Goal: Task Accomplishment & Management: Use online tool/utility

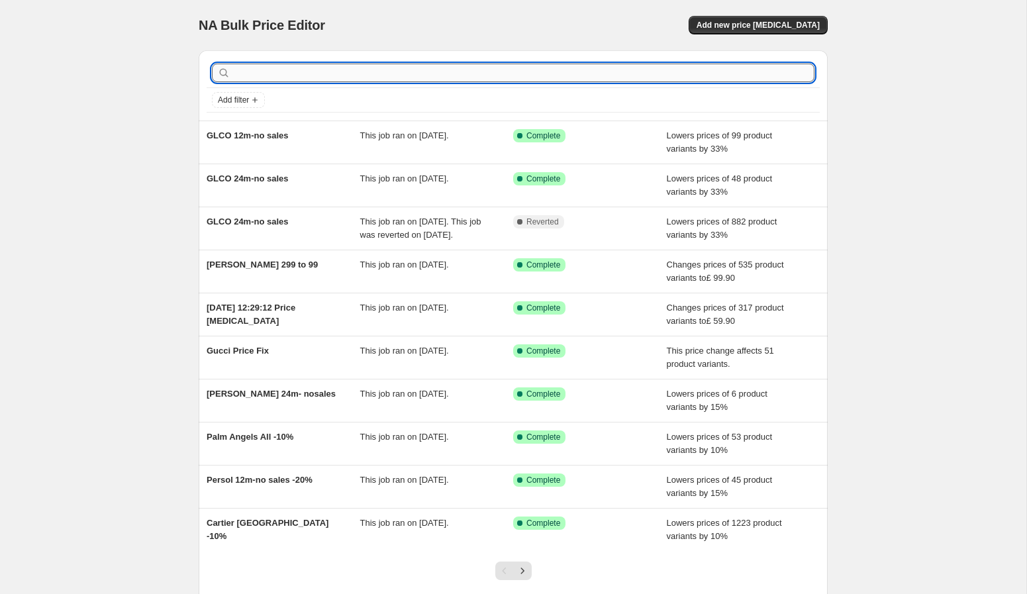
click at [344, 78] on input "text" at bounding box center [523, 73] width 581 height 19
type input "tool"
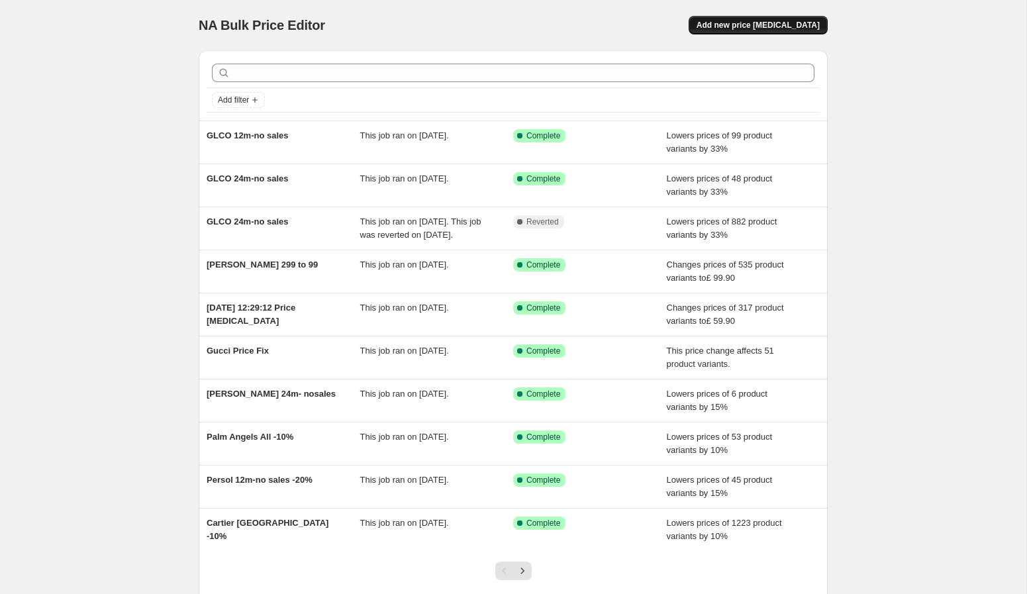
click at [747, 30] on span "Add new price change job" at bounding box center [757, 25] width 123 height 11
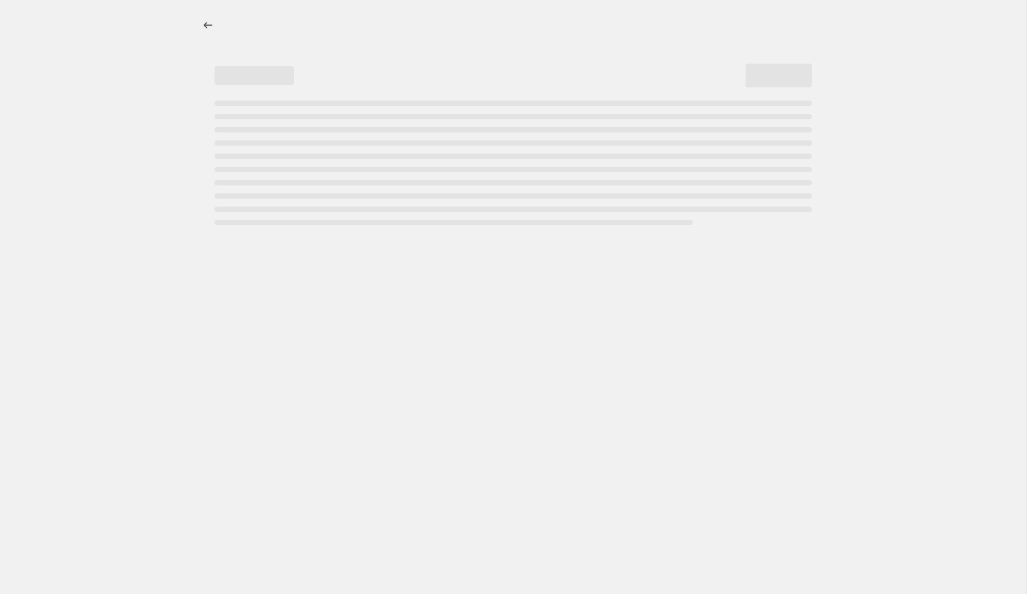
select select "percentage"
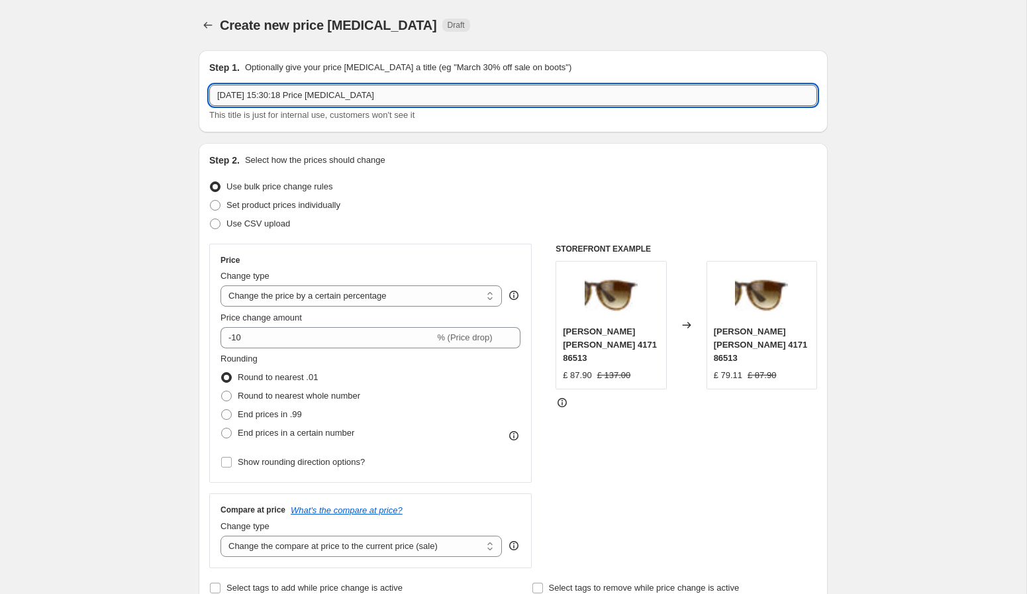
click at [554, 97] on input "2 Oct 2025, 15:30:18 Price change job" at bounding box center [513, 95] width 608 height 21
click at [552, 97] on input "2 Oct 2025, 15:30:18 Price change job" at bounding box center [513, 95] width 608 height 21
type input "Hugo Boss Clearance"
click at [375, 290] on select "Change the price to a certain amount Change the price by a certain amount Chang…" at bounding box center [360, 295] width 281 height 21
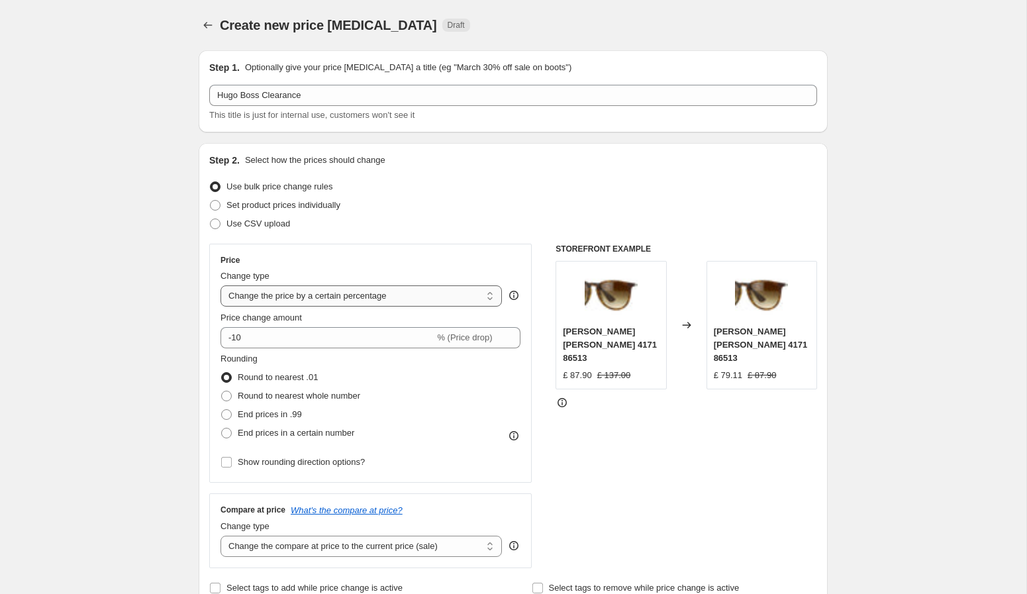
select select "pc"
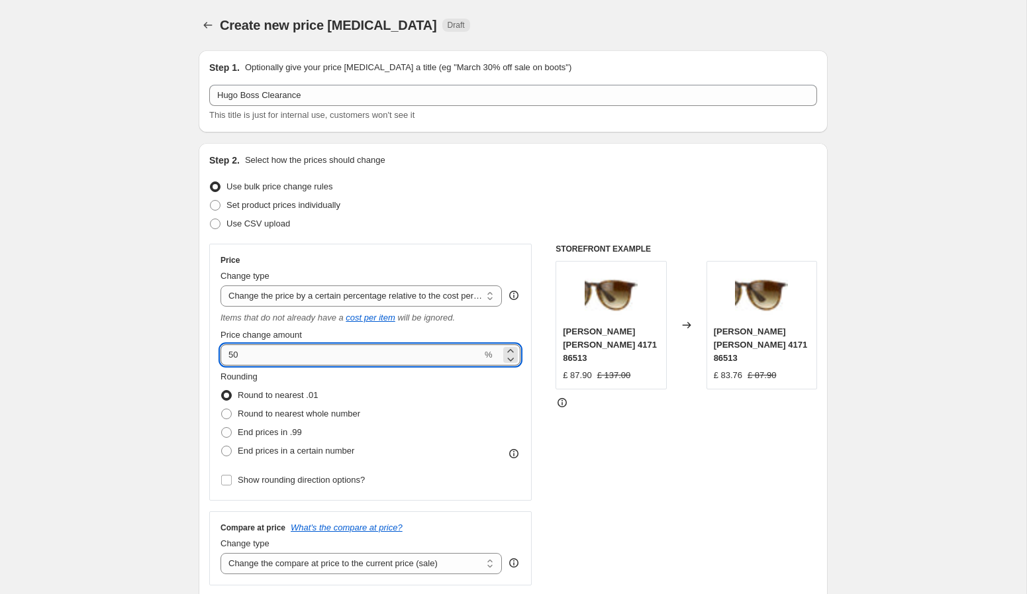
click at [359, 360] on input "50" at bounding box center [351, 354] width 262 height 21
type input "25"
click at [613, 437] on div "STOREFRONT EXAMPLE Ray-Ban Erika 4171 86513 £ 87.90 £ 137.00 Changed to Ray-Ban…" at bounding box center [686, 415] width 262 height 342
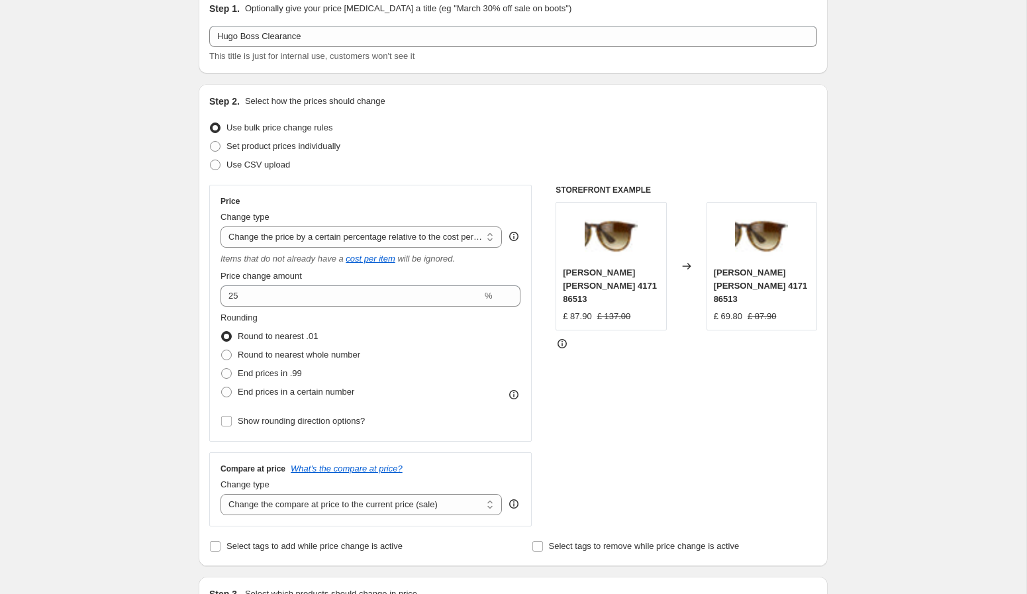
scroll to position [79, 0]
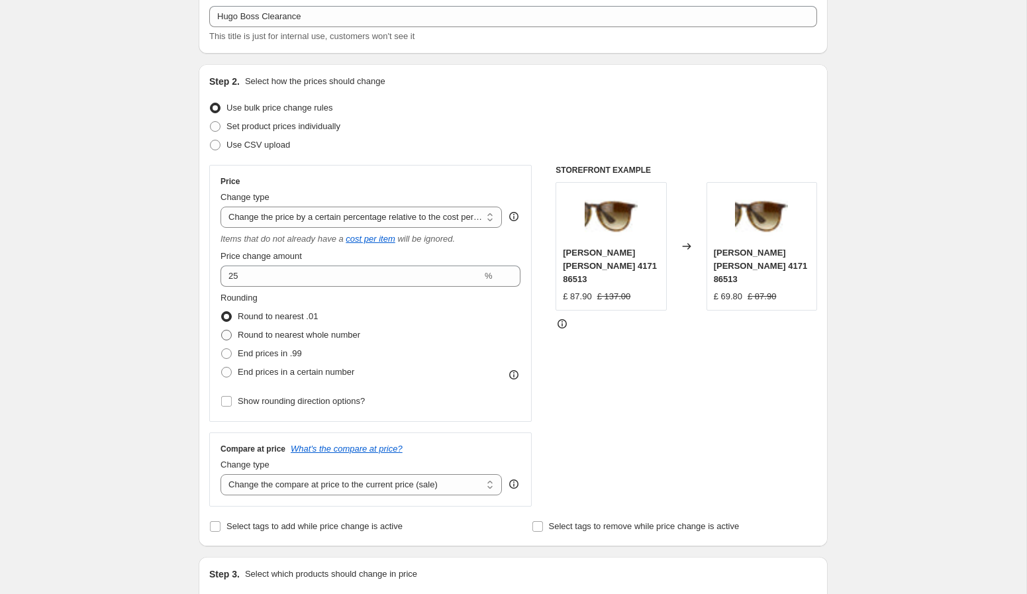
click at [344, 333] on span "Round to nearest whole number" at bounding box center [299, 335] width 122 height 10
click at [222, 330] on input "Round to nearest whole number" at bounding box center [221, 330] width 1 height 1
radio input "true"
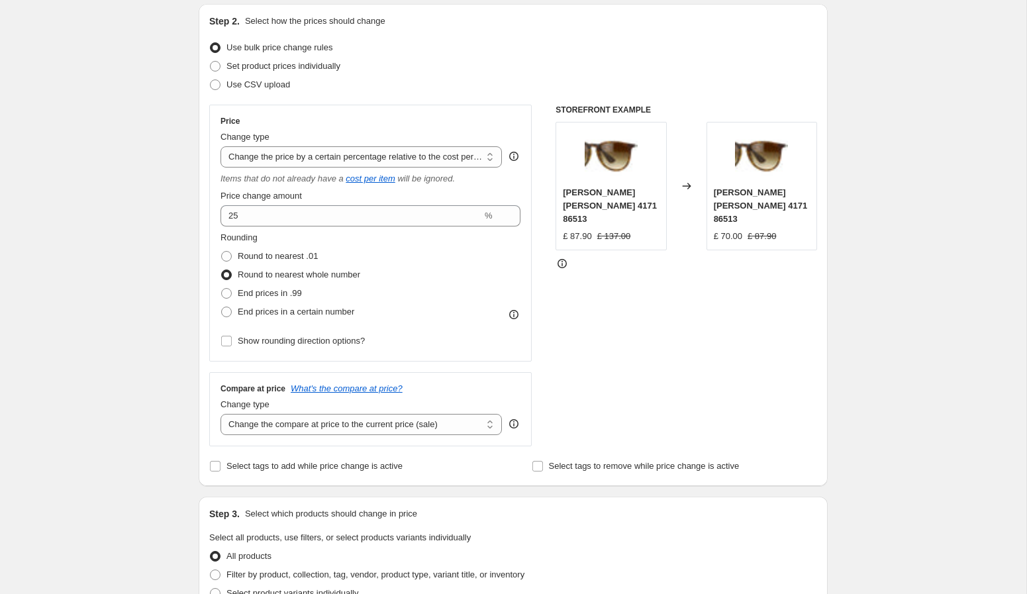
scroll to position [144, 0]
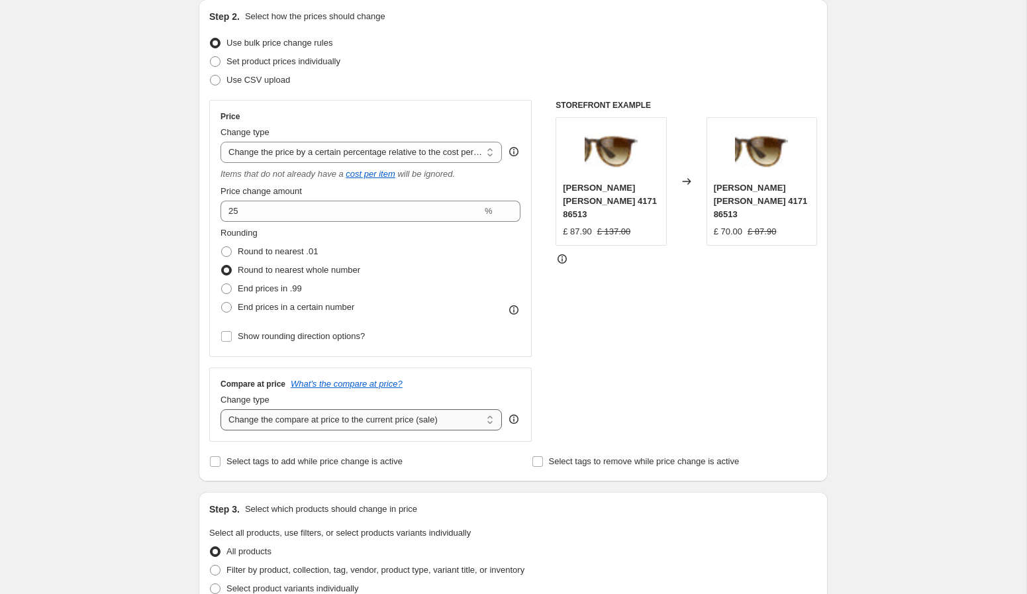
click at [430, 419] on select "Change the compare at price to the current price (sale) Change the compare at p…" at bounding box center [360, 419] width 281 height 21
click at [220, 409] on select "Change the compare at price to the current price (sale) Change the compare at p…" at bounding box center [360, 419] width 281 height 21
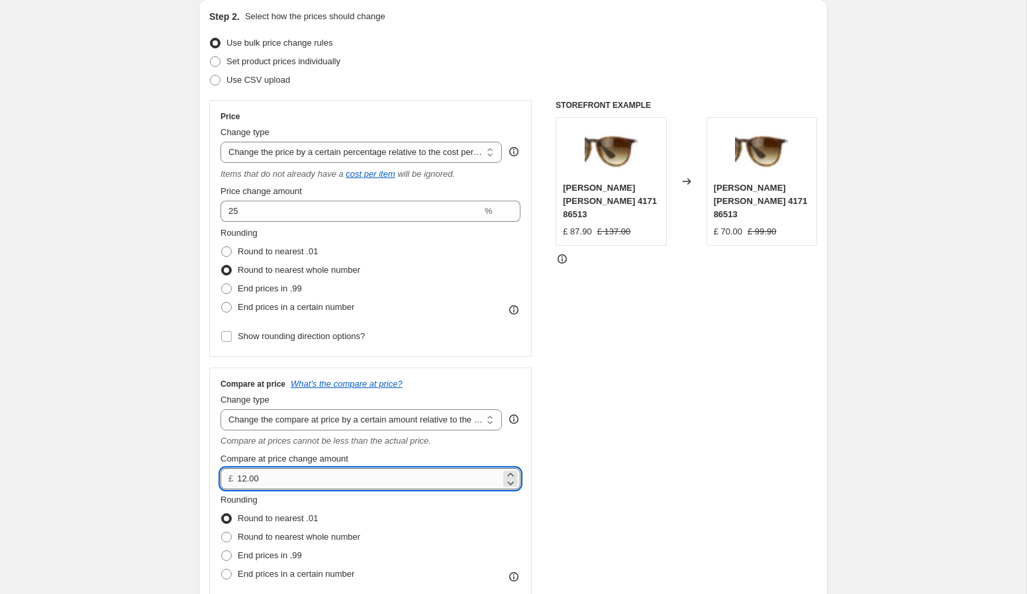
click at [364, 485] on input "12.00" at bounding box center [368, 478] width 263 height 21
click at [385, 422] on select "Change the compare at price to the current price (sale) Change the compare at p…" at bounding box center [360, 419] width 281 height 21
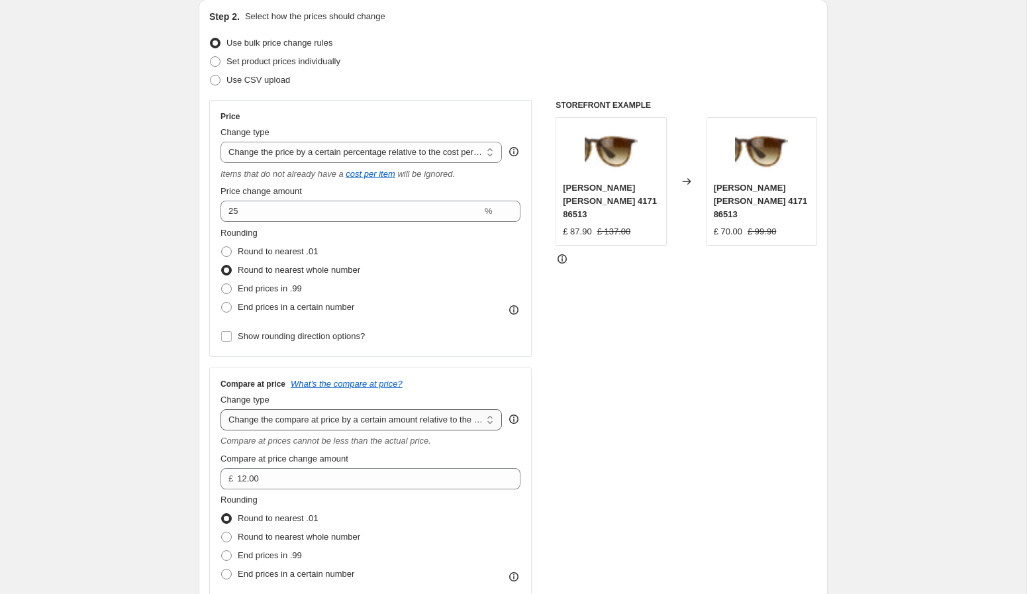
select select "pp"
click at [220, 409] on select "Change the compare at price to the current price (sale) Change the compare at p…" at bounding box center [360, 419] width 281 height 21
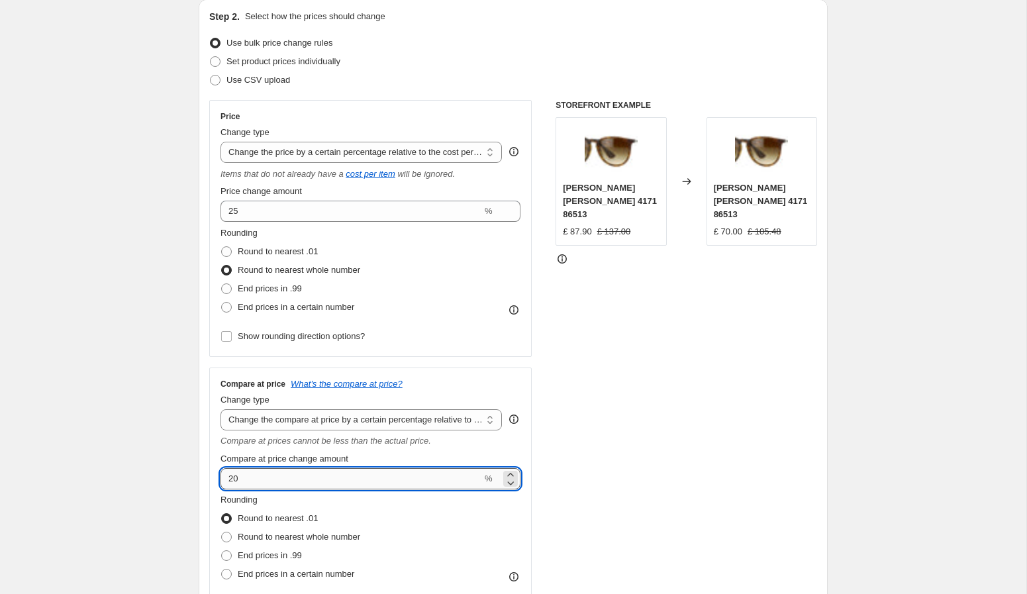
click at [292, 481] on input "20" at bounding box center [351, 478] width 262 height 21
type input "100"
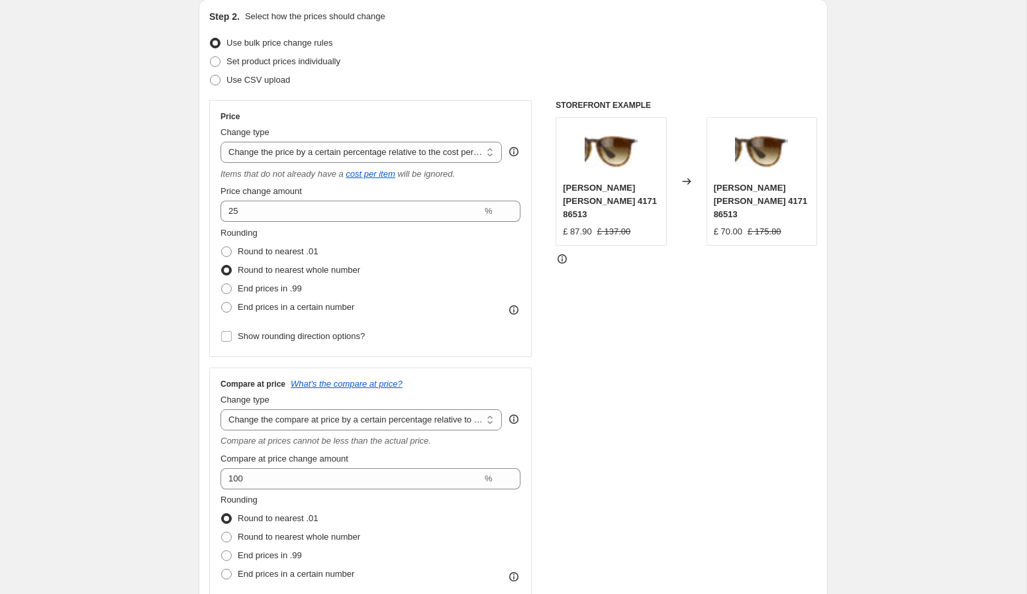
click at [636, 434] on div "STOREFRONT EXAMPLE Ray-Ban Erika 4171 86513 £ 87.90 £ 137.00 Changed to Ray-Ban…" at bounding box center [686, 362] width 262 height 524
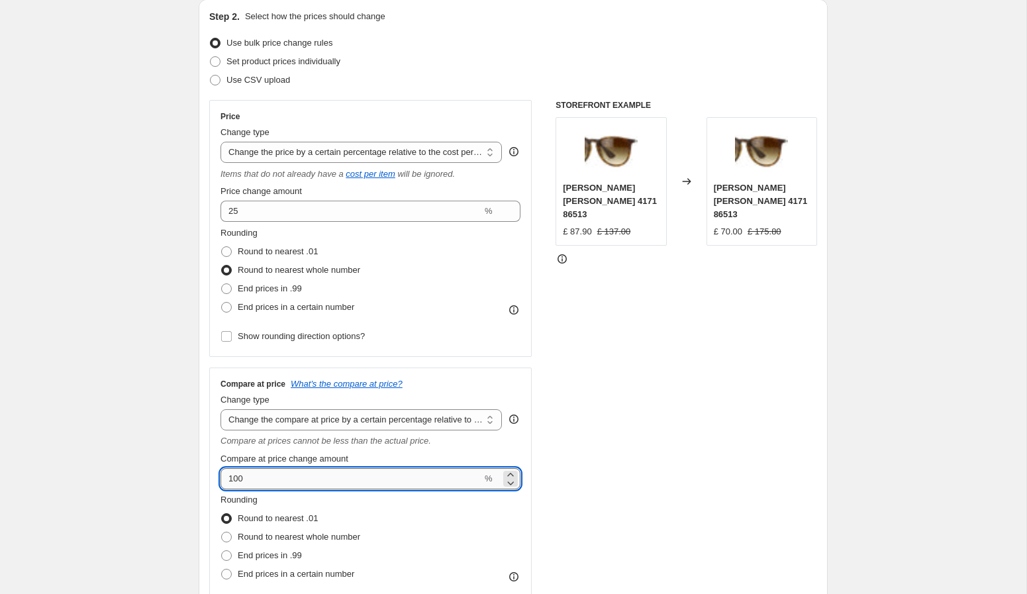
click at [338, 480] on input "100" at bounding box center [351, 478] width 262 height 21
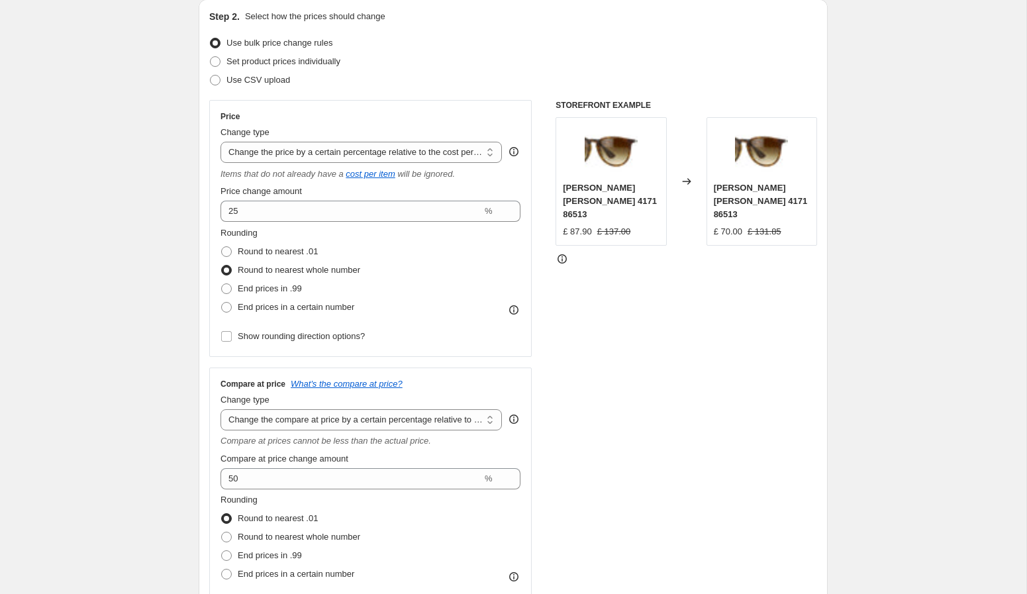
click at [643, 405] on div "STOREFRONT EXAMPLE Ray-Ban Erika 4171 86513 £ 87.90 £ 137.00 Changed to Ray-Ban…" at bounding box center [686, 362] width 262 height 524
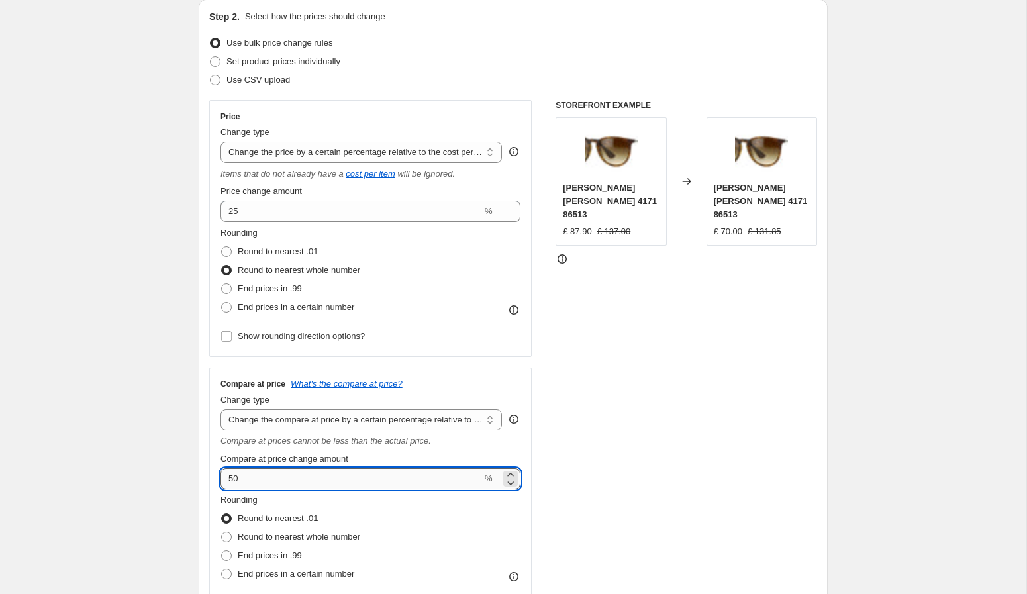
click at [303, 482] on input "50" at bounding box center [351, 478] width 262 height 21
click at [648, 384] on div "STOREFRONT EXAMPLE Ray-Ban Erika 4171 86513 £ 87.90 £ 137.00 Changed to Ray-Ban…" at bounding box center [686, 362] width 262 height 524
click at [284, 483] on input "75" at bounding box center [351, 478] width 262 height 21
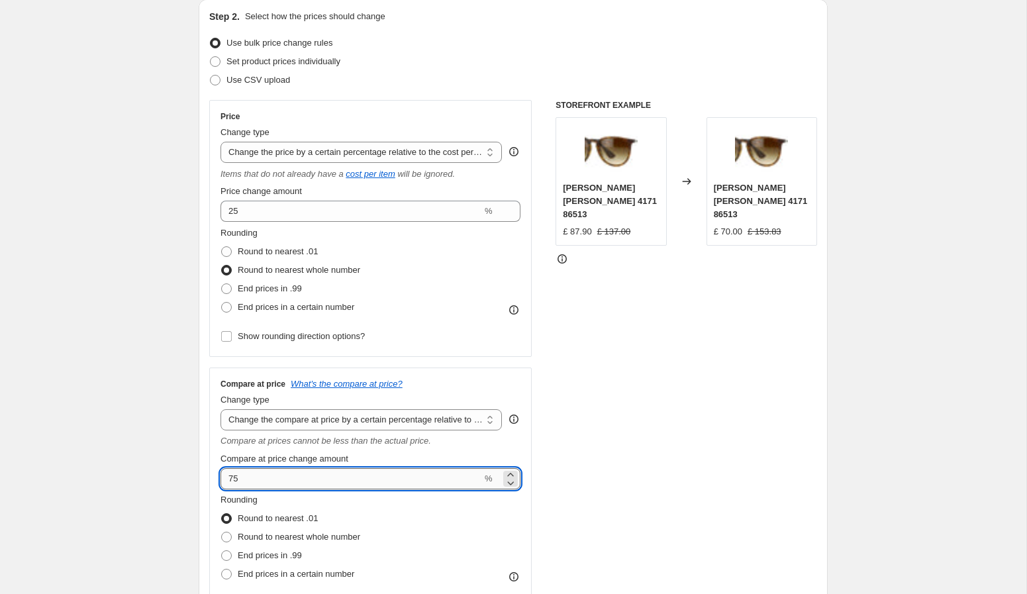
click at [284, 483] on input "75" at bounding box center [351, 478] width 262 height 21
type input "7"
type input "66"
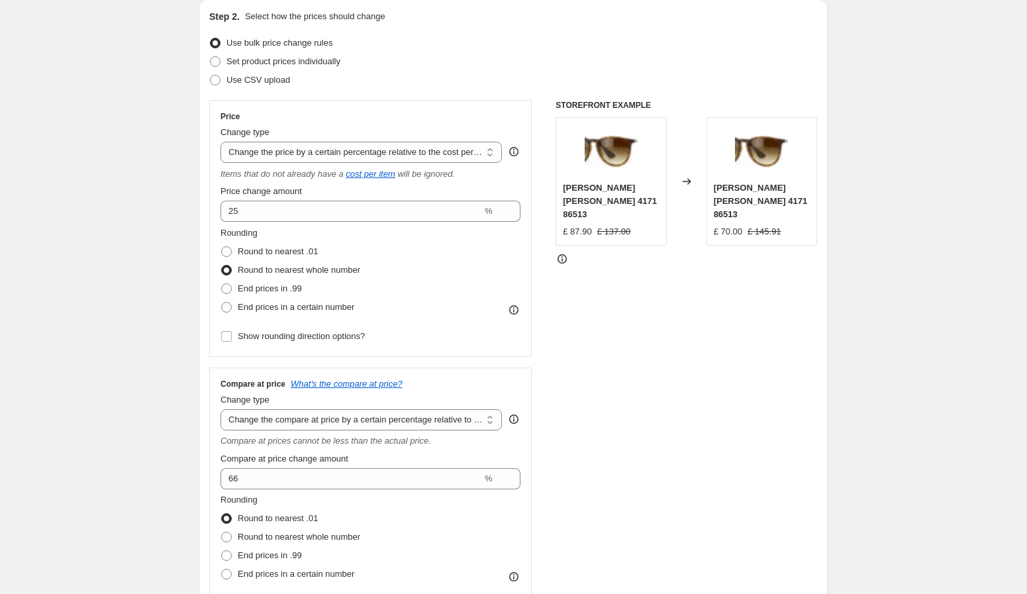
click at [673, 418] on div "STOREFRONT EXAMPLE Ray-Ban Erika 4171 86513 £ 87.90 £ 137.00 Changed to Ray-Ban…" at bounding box center [686, 362] width 262 height 524
click at [352, 541] on span "Round to nearest whole number" at bounding box center [299, 537] width 122 height 10
click at [222, 532] on input "Round to nearest whole number" at bounding box center [221, 532] width 1 height 1
radio input "true"
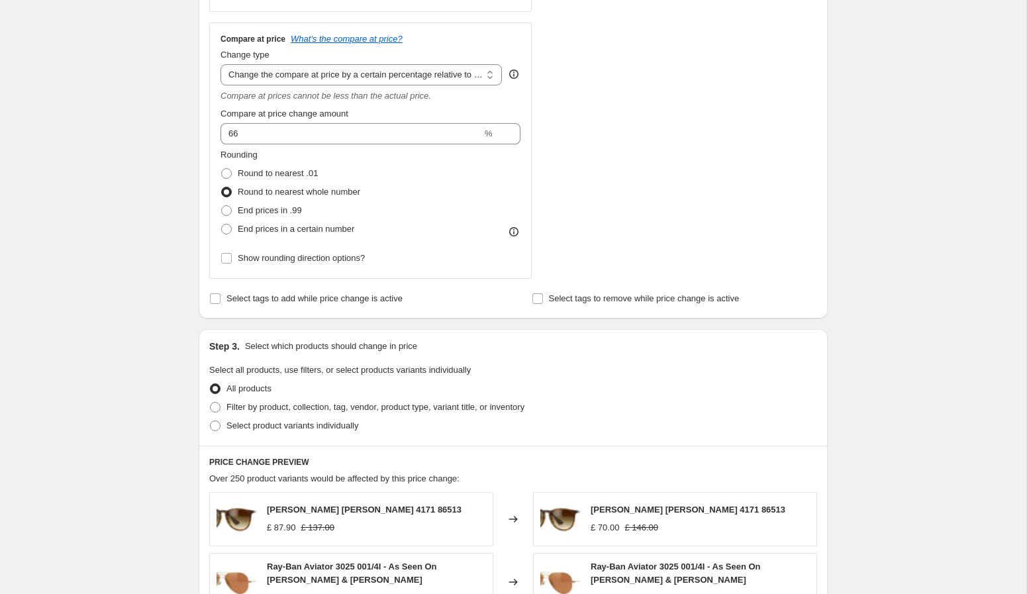
scroll to position [493, 0]
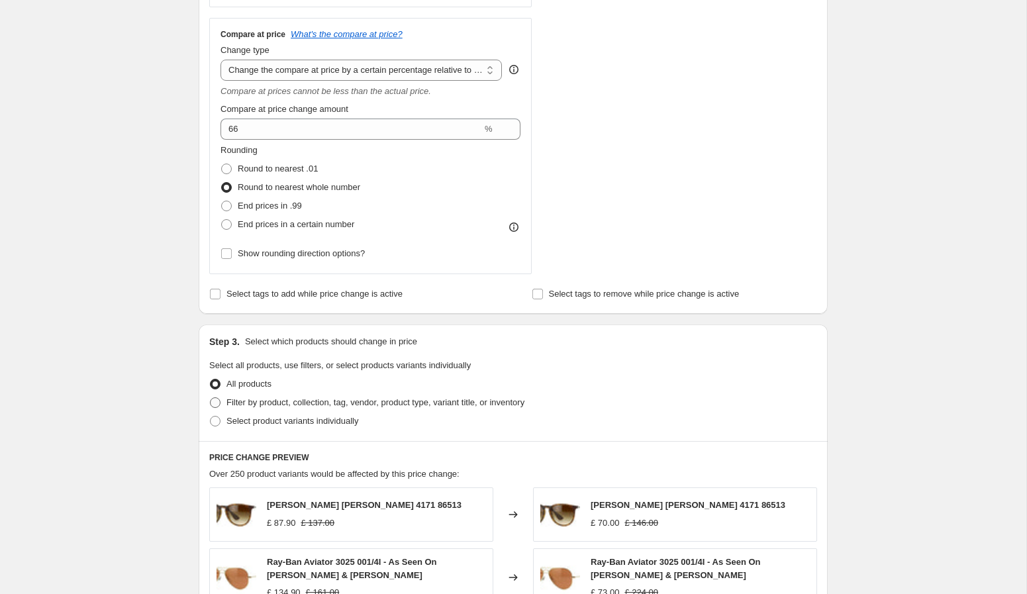
click at [373, 403] on span "Filter by product, collection, tag, vendor, product type, variant title, or inv…" at bounding box center [375, 402] width 298 height 10
click at [211, 398] on input "Filter by product, collection, tag, vendor, product type, variant title, or inv…" at bounding box center [210, 397] width 1 height 1
radio input "true"
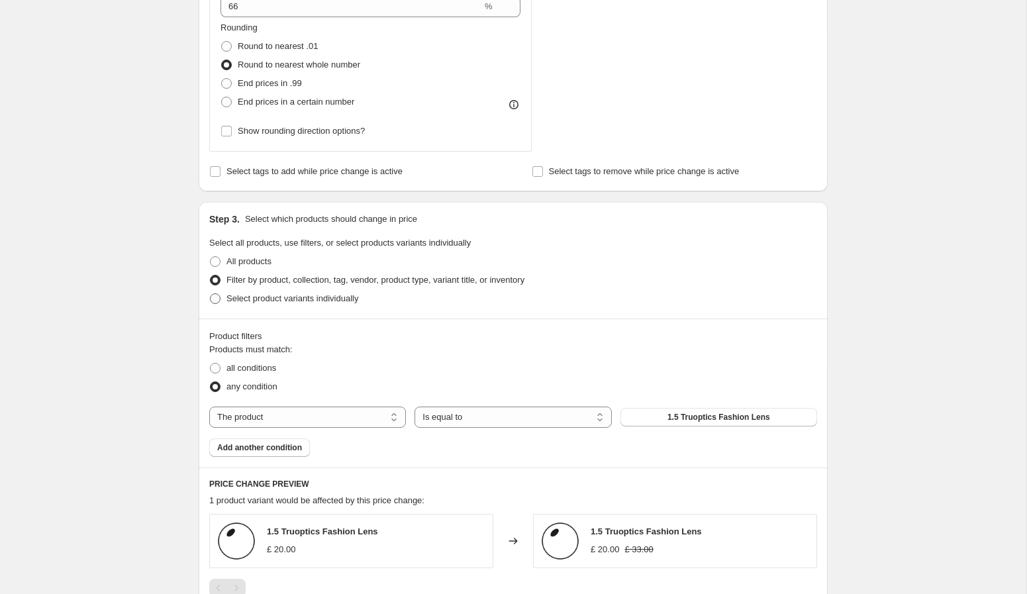
scroll to position [645, 0]
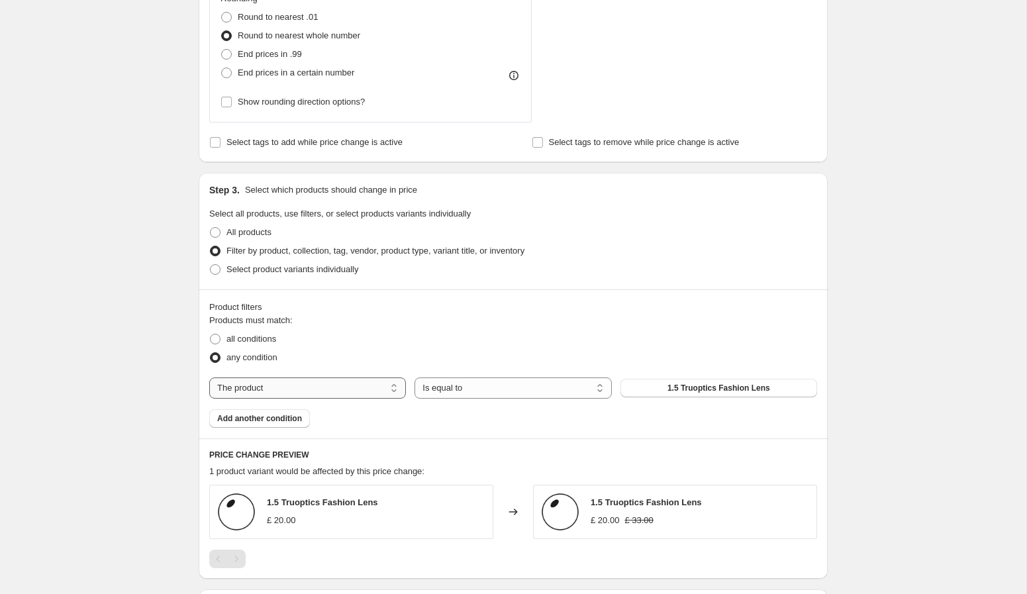
click at [334, 391] on select "The product The product's collection The product's tag The product's vendor The…" at bounding box center [307, 387] width 197 height 21
select select "vendor"
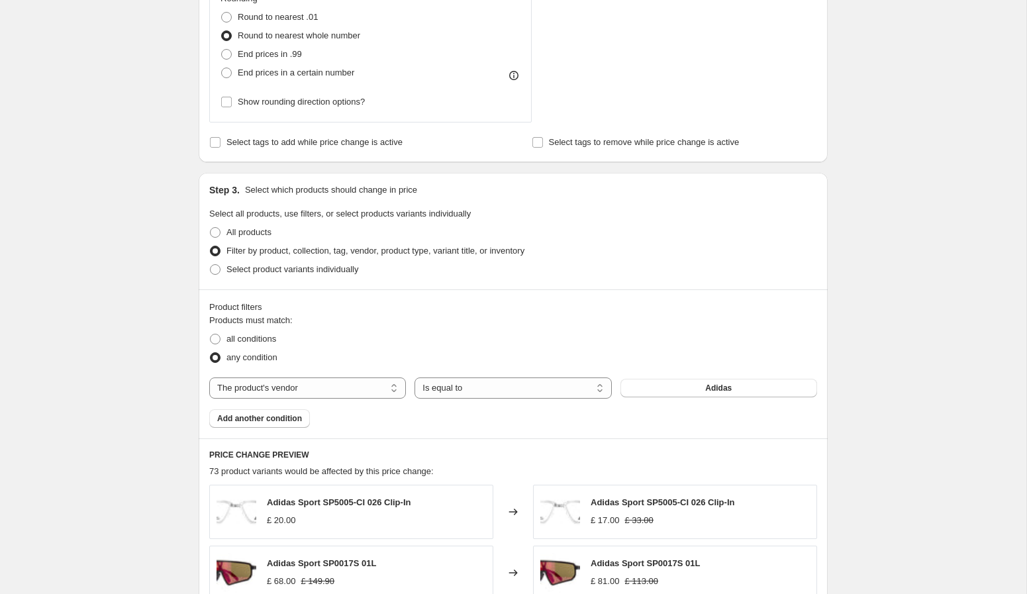
click at [692, 385] on button "Adidas" at bounding box center [718, 388] width 197 height 19
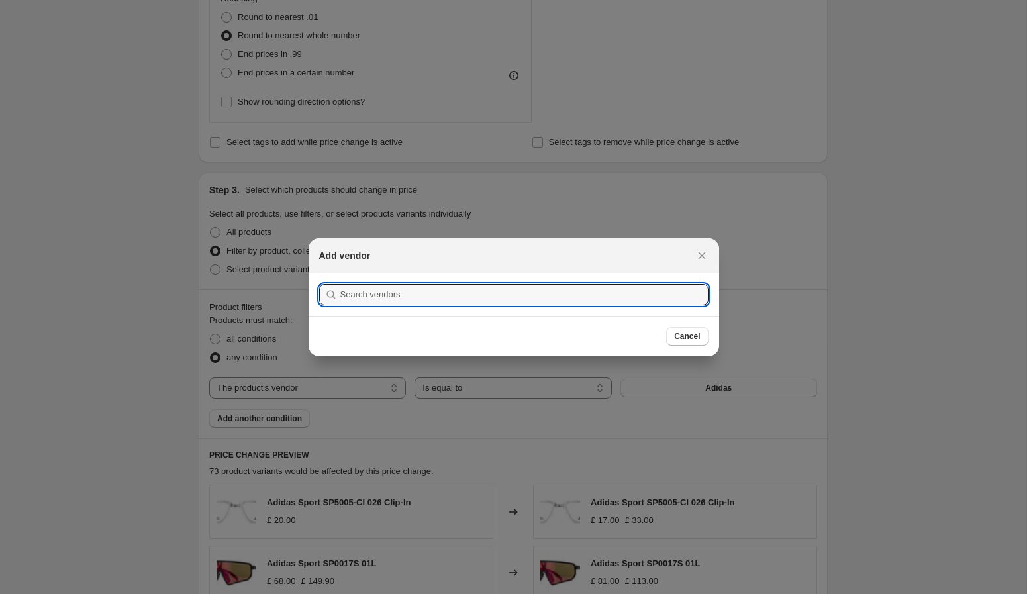
drag, startPoint x: 584, startPoint y: 291, endPoint x: 587, endPoint y: 281, distance: 11.1
click at [584, 291] on input ":r2n:" at bounding box center [524, 294] width 368 height 21
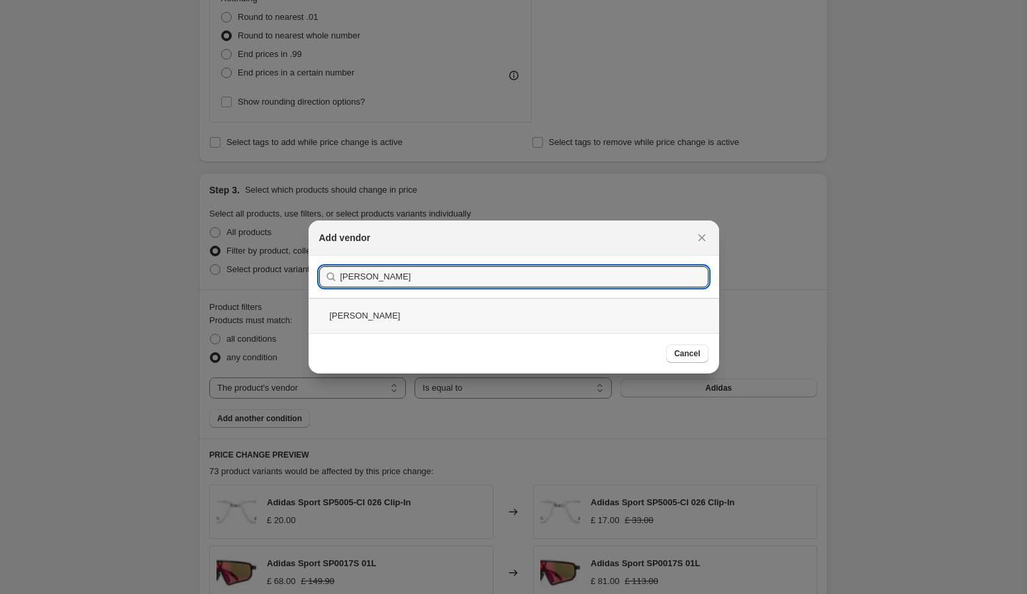
type input "[PERSON_NAME]"
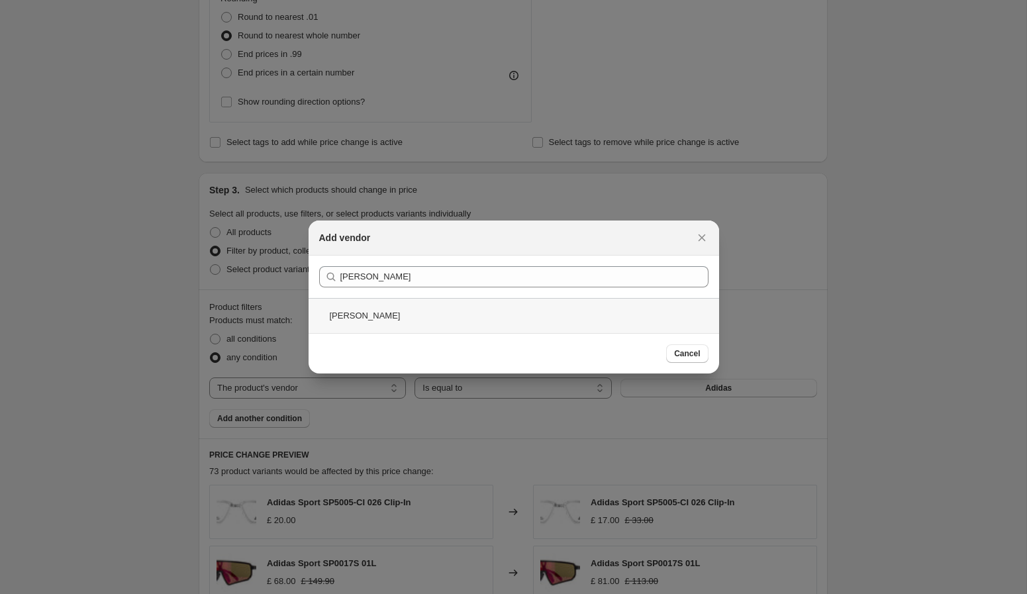
click at [444, 323] on div "[PERSON_NAME]" at bounding box center [514, 315] width 410 height 35
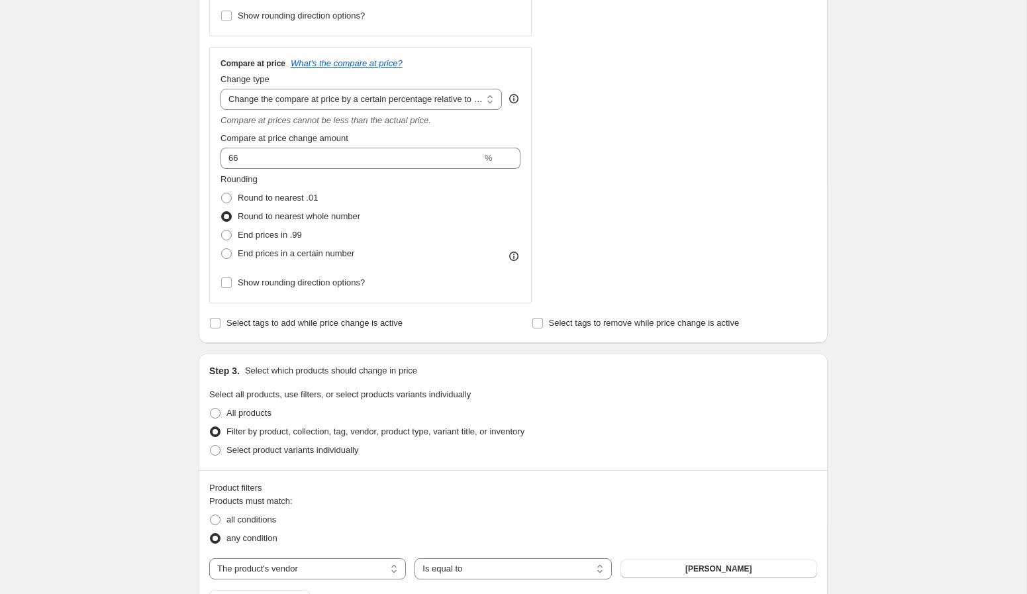
scroll to position [430, 0]
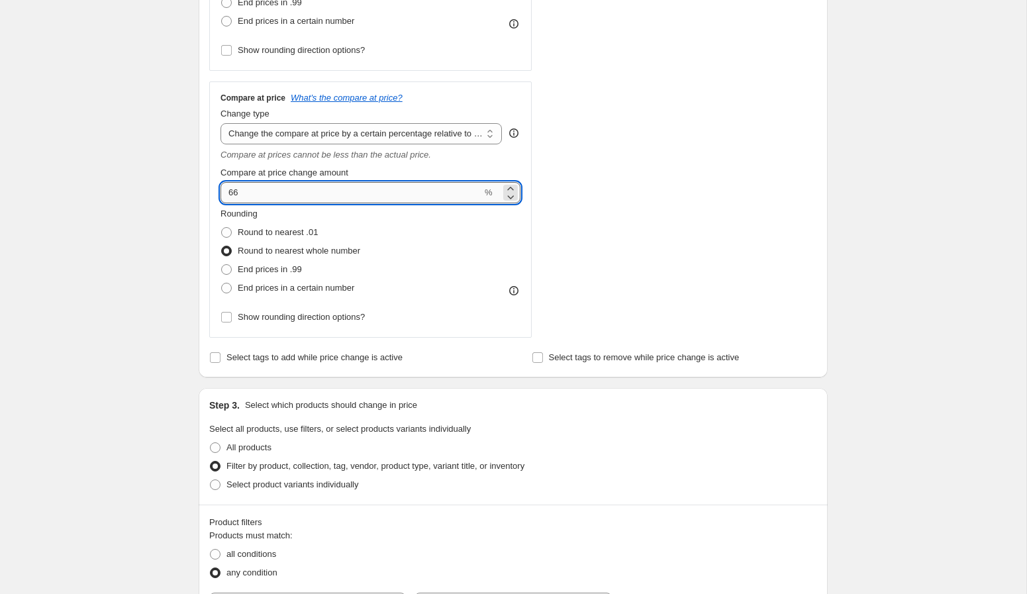
click at [256, 192] on input "66" at bounding box center [351, 192] width 262 height 21
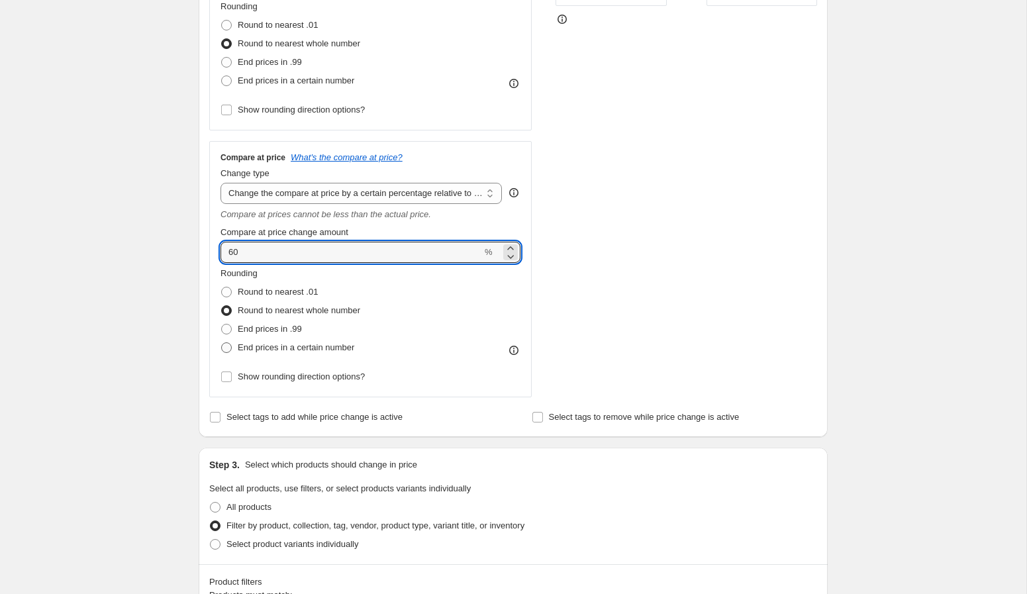
type input "60"
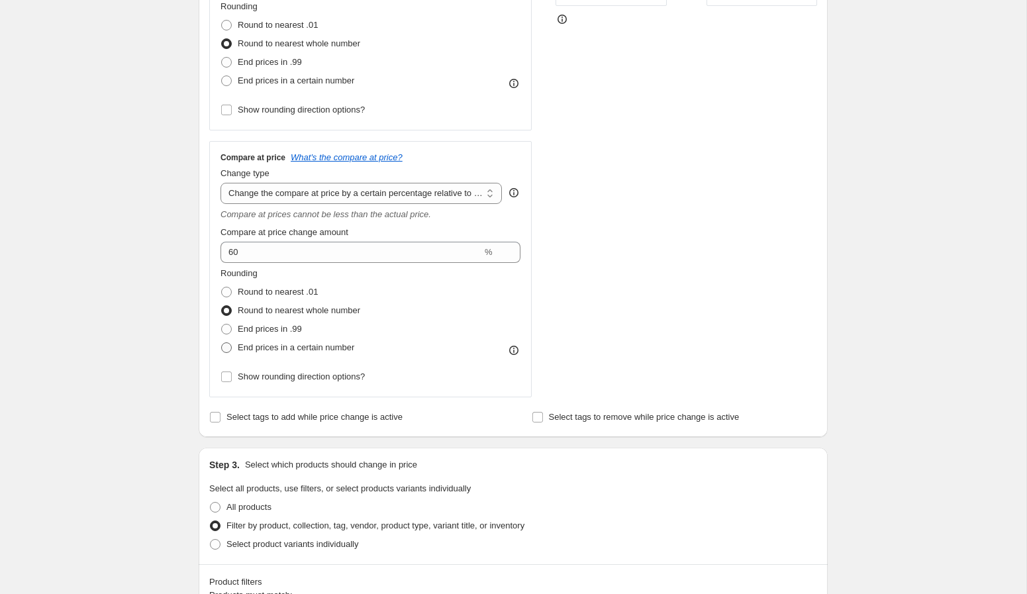
click at [346, 348] on span "End prices in a certain number" at bounding box center [296, 347] width 117 height 10
click at [222, 343] on input "End prices in a certain number" at bounding box center [221, 342] width 1 height 1
radio input "true"
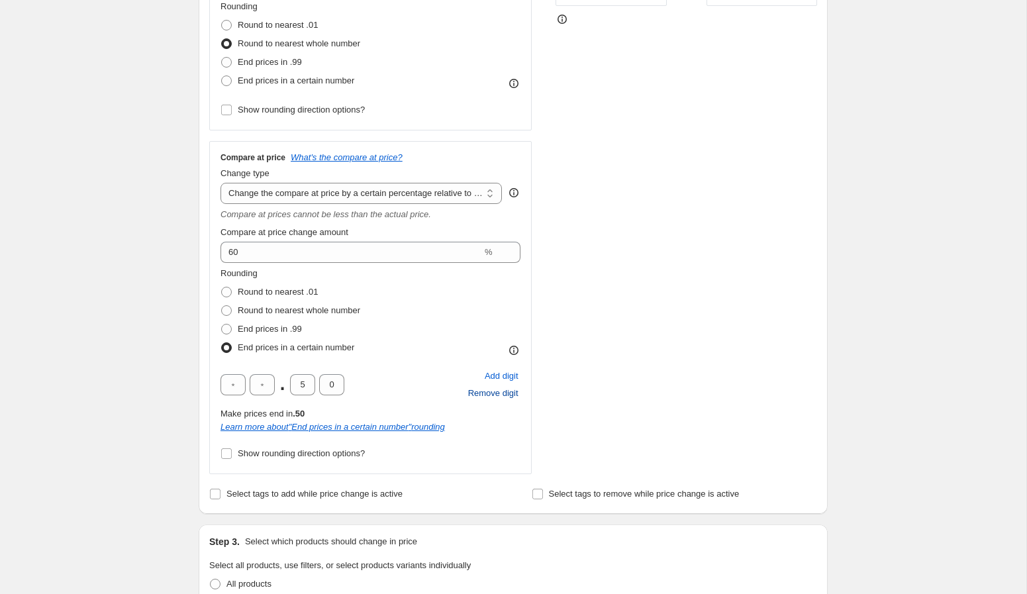
click at [495, 393] on span "Remove digit" at bounding box center [493, 393] width 50 height 13
click at [233, 387] on input "text" at bounding box center [232, 384] width 25 height 21
type input "5"
drag, startPoint x: 279, startPoint y: 385, endPoint x: 267, endPoint y: 385, distance: 11.3
click at [267, 385] on input "5" at bounding box center [273, 384] width 25 height 21
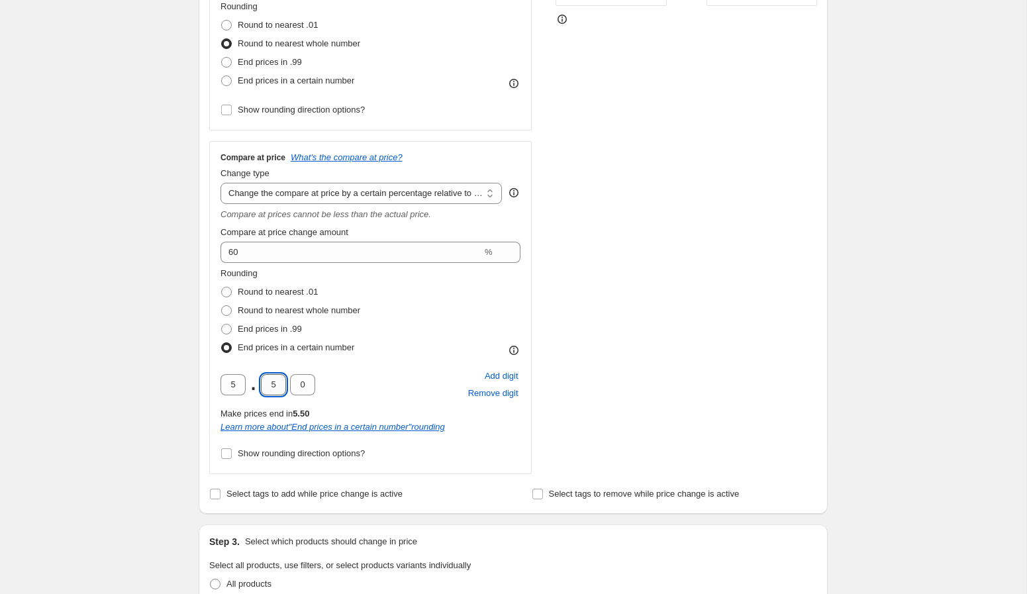
type input "0"
click at [675, 301] on div "STOREFRONT EXAMPLE Hugo Boss 0521/S OFRWJ £ 102.00 £ 295.00 Changed to Hugo Bos…" at bounding box center [686, 174] width 262 height 600
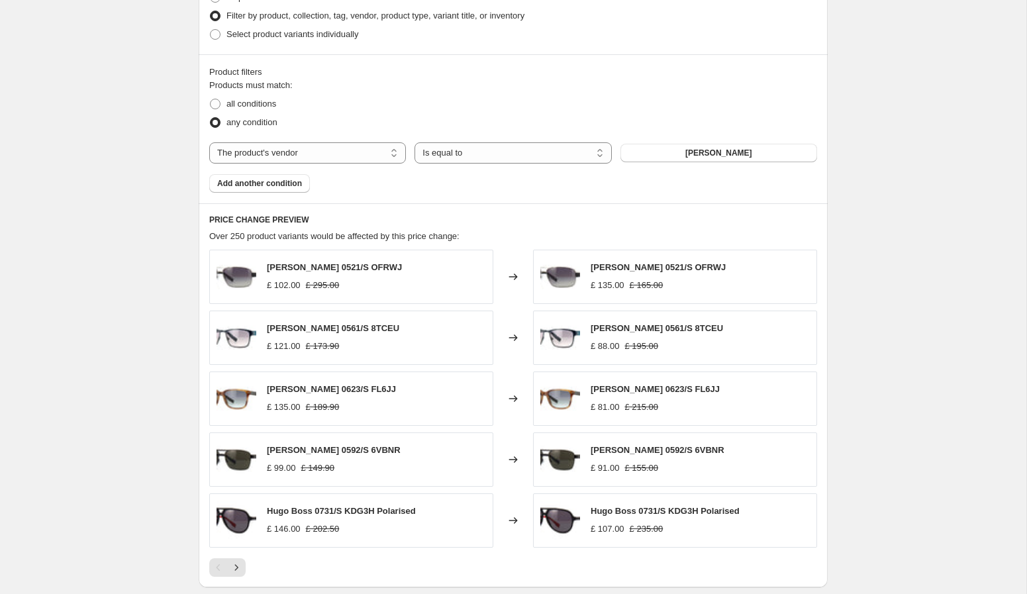
scroll to position [961, 0]
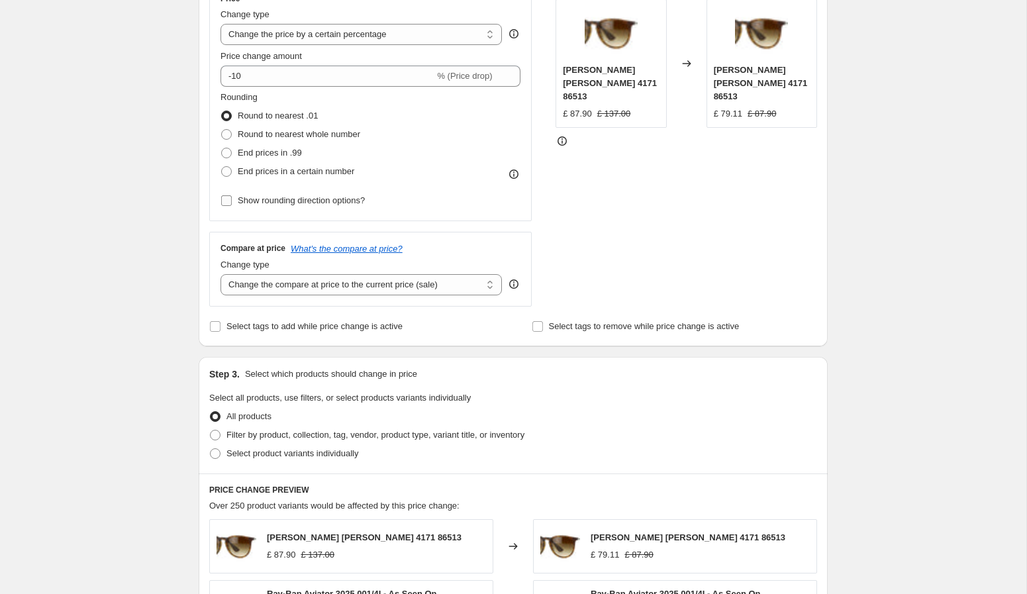
scroll to position [209, 0]
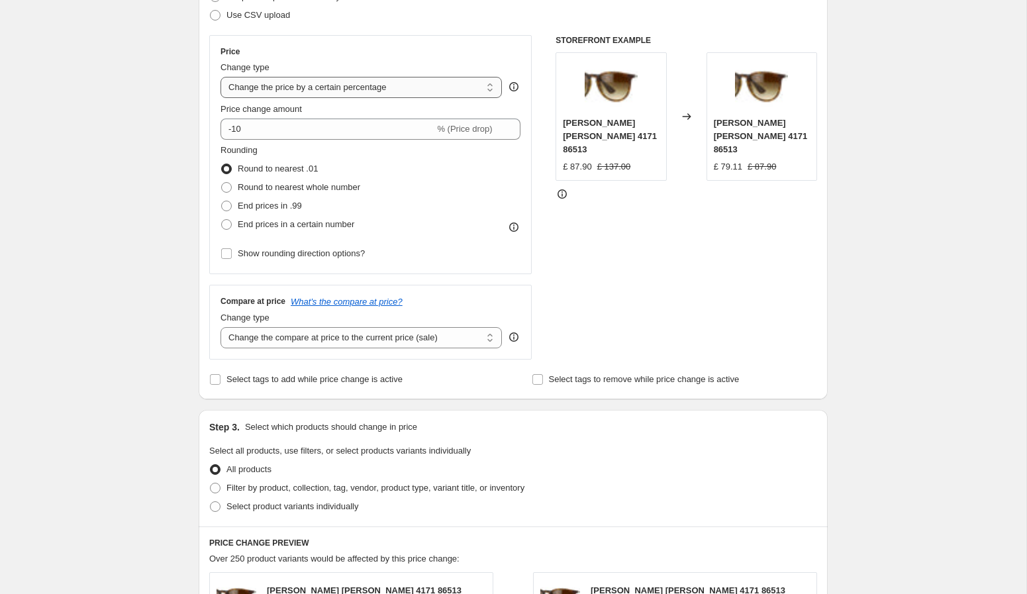
click at [324, 87] on select "Change the price to a certain amount Change the price by a certain amount Chang…" at bounding box center [360, 87] width 281 height 21
select select "pc"
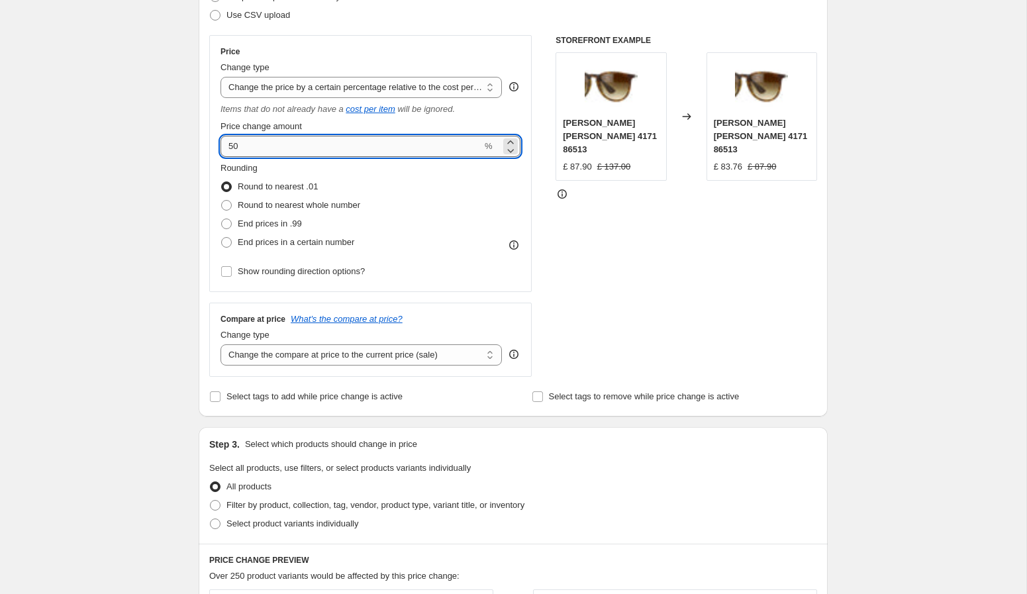
click at [262, 148] on input "50" at bounding box center [351, 146] width 262 height 21
type input "25"
click at [363, 356] on select "Change the compare at price to the current price (sale) Change the compare at p…" at bounding box center [360, 354] width 281 height 21
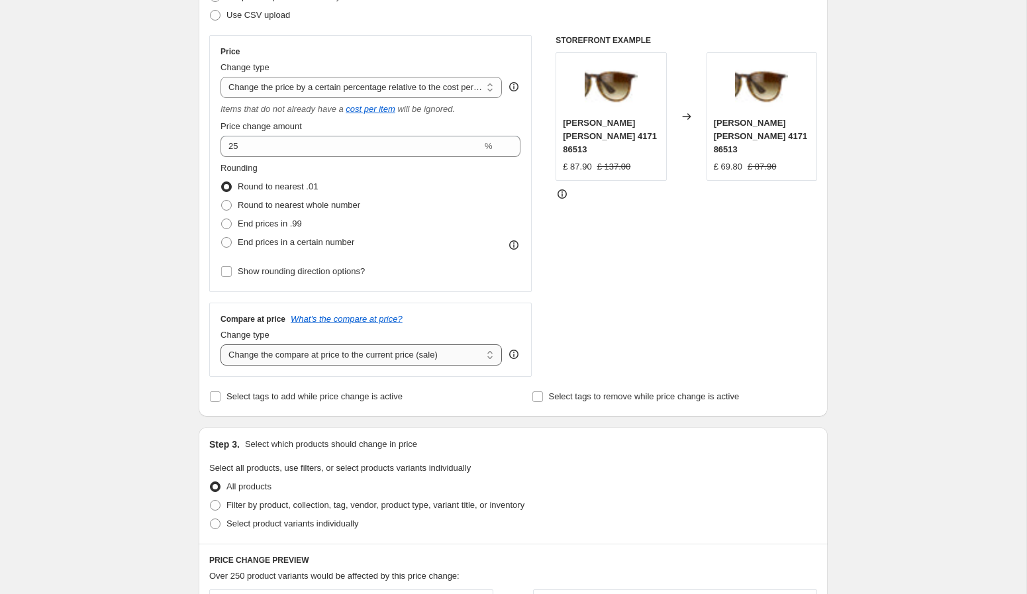
click at [220, 344] on select "Change the compare at price to the current price (sale) Change the compare at p…" at bounding box center [360, 354] width 281 height 21
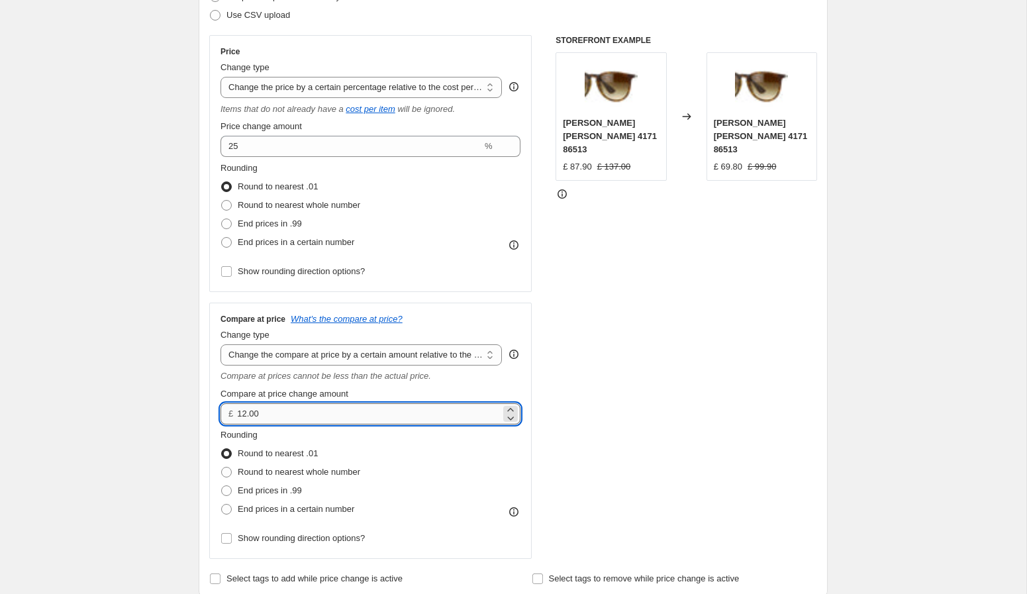
click at [302, 417] on input "12.00" at bounding box center [368, 413] width 263 height 21
drag, startPoint x: 302, startPoint y: 417, endPoint x: 314, endPoint y: 407, distance: 16.4
click at [302, 417] on input "12.00" at bounding box center [368, 413] width 263 height 21
click at [342, 361] on select "Change the compare at price to the current price (sale) Change the compare at p…" at bounding box center [360, 354] width 281 height 21
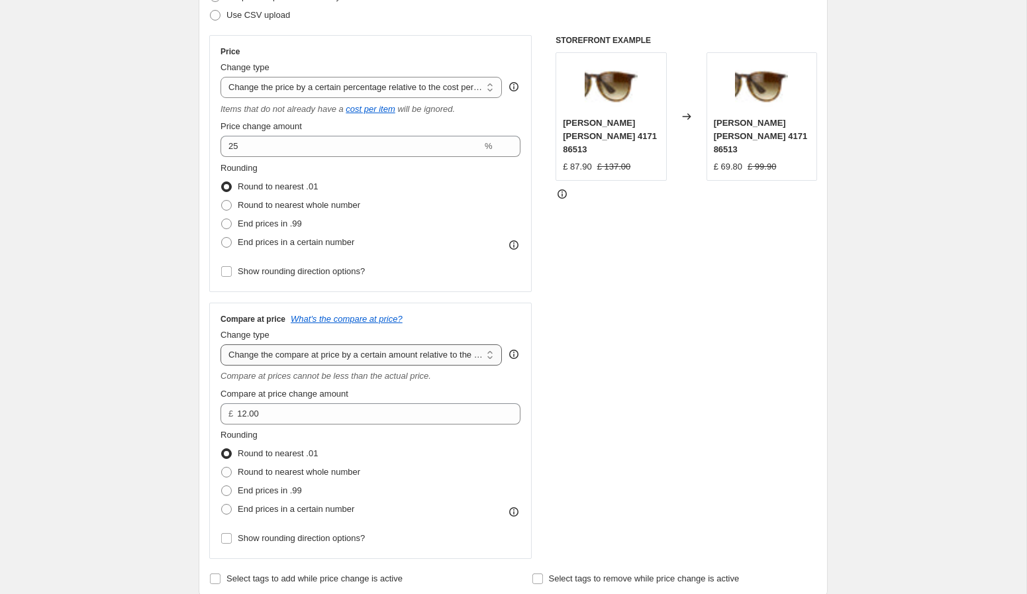
select select "pp"
click at [220, 344] on select "Change the compare at price to the current price (sale) Change the compare at p…" at bounding box center [360, 354] width 281 height 21
type input "20"
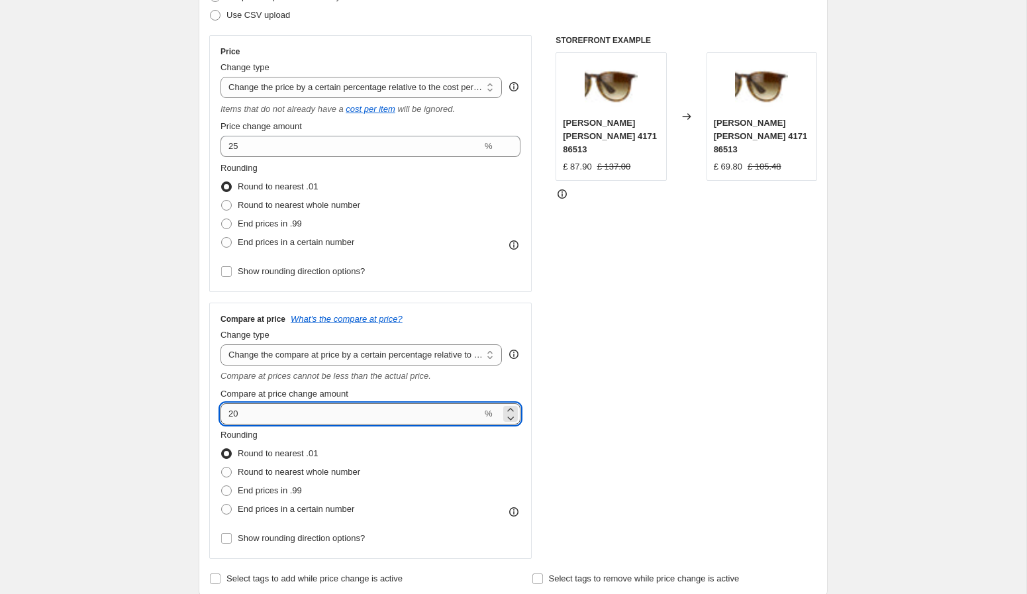
click at [262, 417] on input "20" at bounding box center [351, 413] width 262 height 21
type input "50"
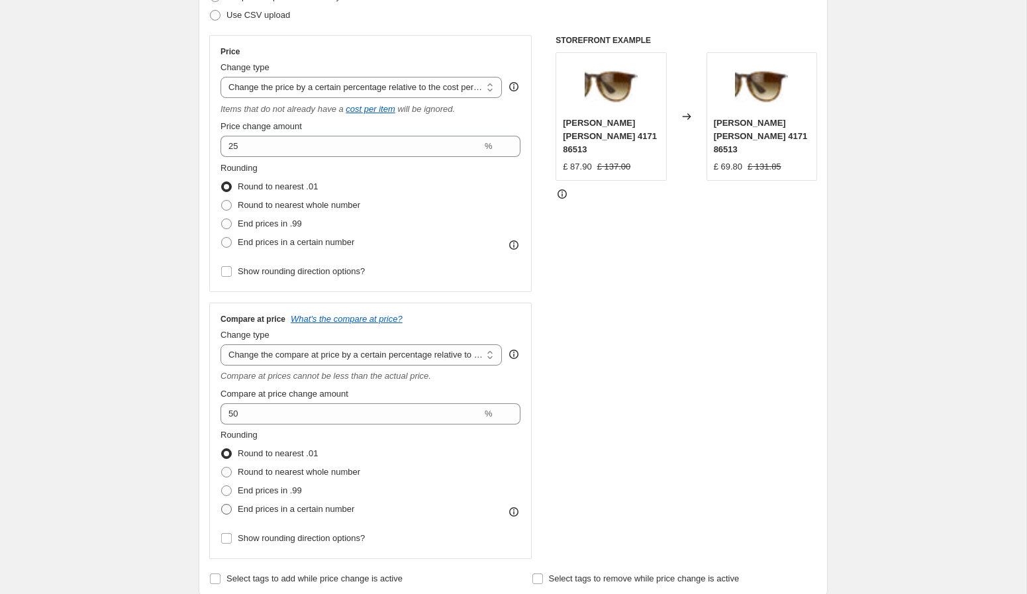
click at [342, 510] on span "End prices in a certain number" at bounding box center [296, 509] width 117 height 10
click at [222, 504] on input "End prices in a certain number" at bounding box center [221, 504] width 1 height 1
radio input "true"
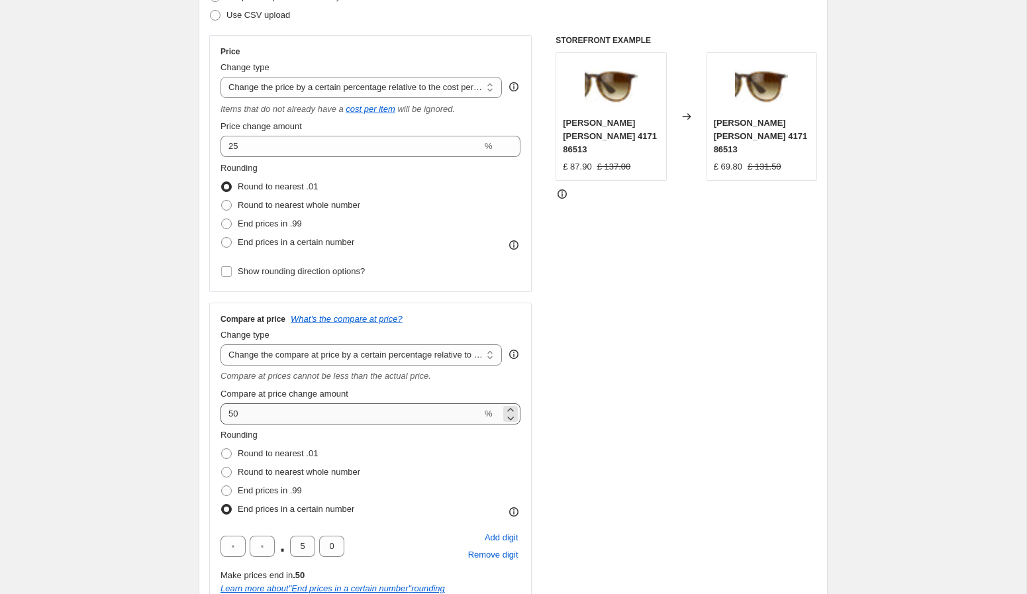
scroll to position [298, 0]
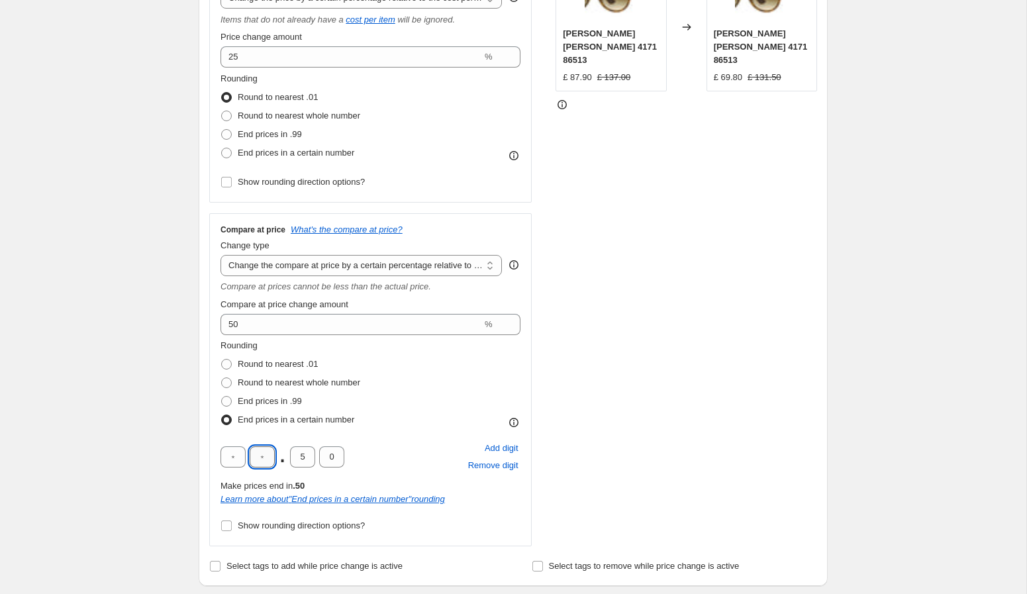
drag, startPoint x: 268, startPoint y: 459, endPoint x: 251, endPoint y: 459, distance: 17.2
click at [252, 459] on input "text" at bounding box center [262, 456] width 25 height 21
type input "5"
type input "0"
click at [716, 347] on div "STOREFRONT EXAMPLE [PERSON_NAME] [PERSON_NAME] 4171 86513 £ 87.90 £ 137.00 Chan…" at bounding box center [686, 246] width 262 height 600
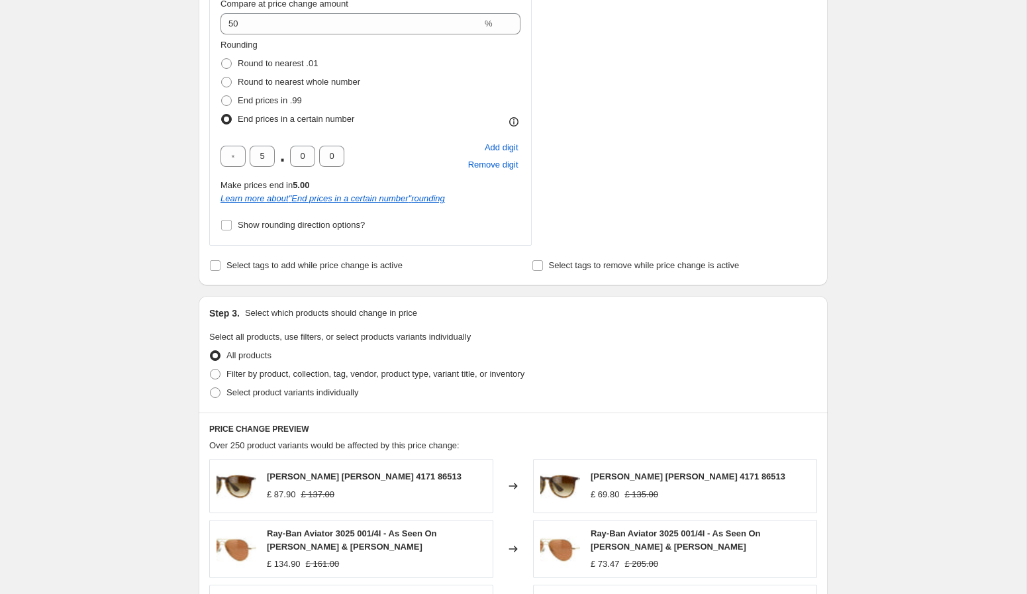
scroll to position [602, 0]
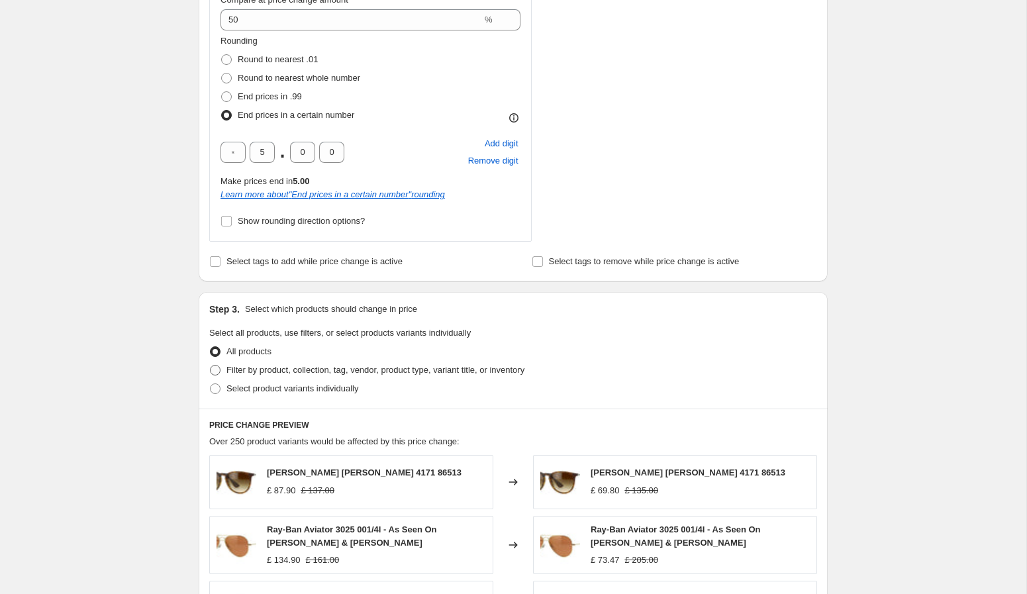
click at [501, 371] on span "Filter by product, collection, tag, vendor, product type, variant title, or inv…" at bounding box center [375, 370] width 298 height 10
click at [211, 365] on input "Filter by product, collection, tag, vendor, product type, variant title, or inv…" at bounding box center [210, 365] width 1 height 1
radio input "true"
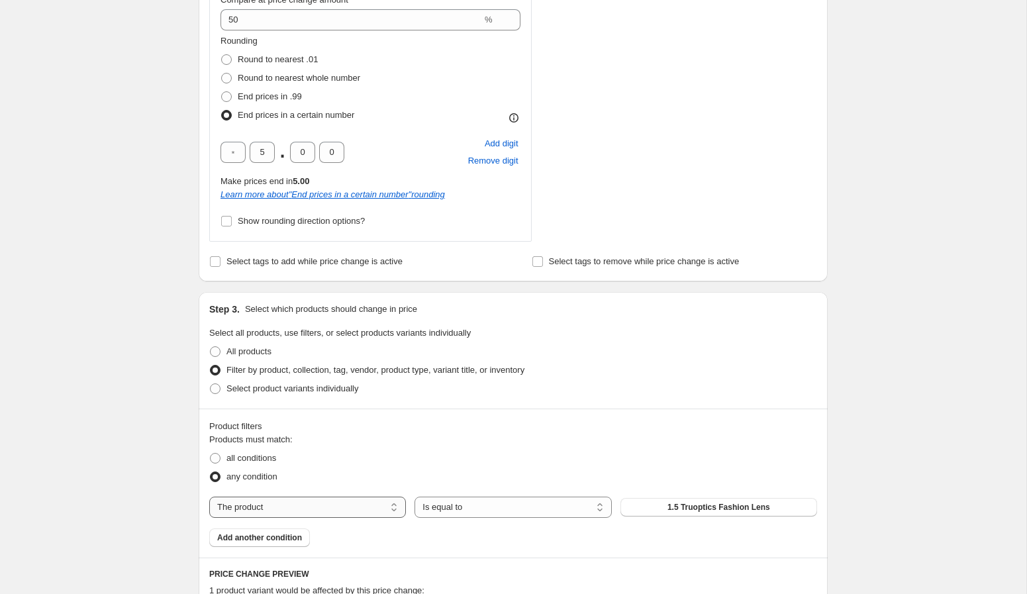
click at [322, 508] on select "The product The product's collection The product's tag The product's vendor The…" at bounding box center [307, 507] width 197 height 21
select select "vendor"
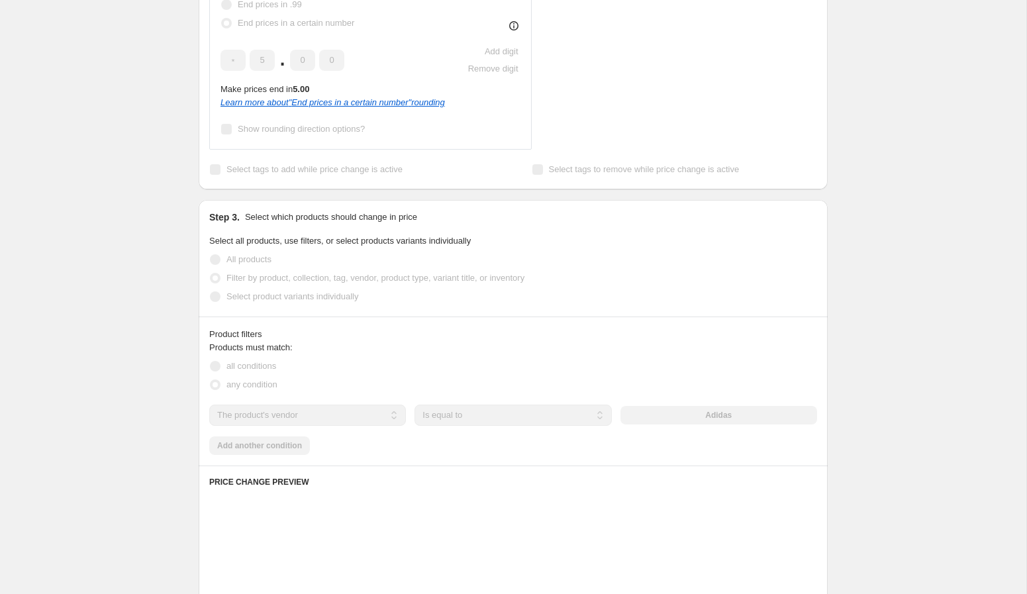
scroll to position [696, 0]
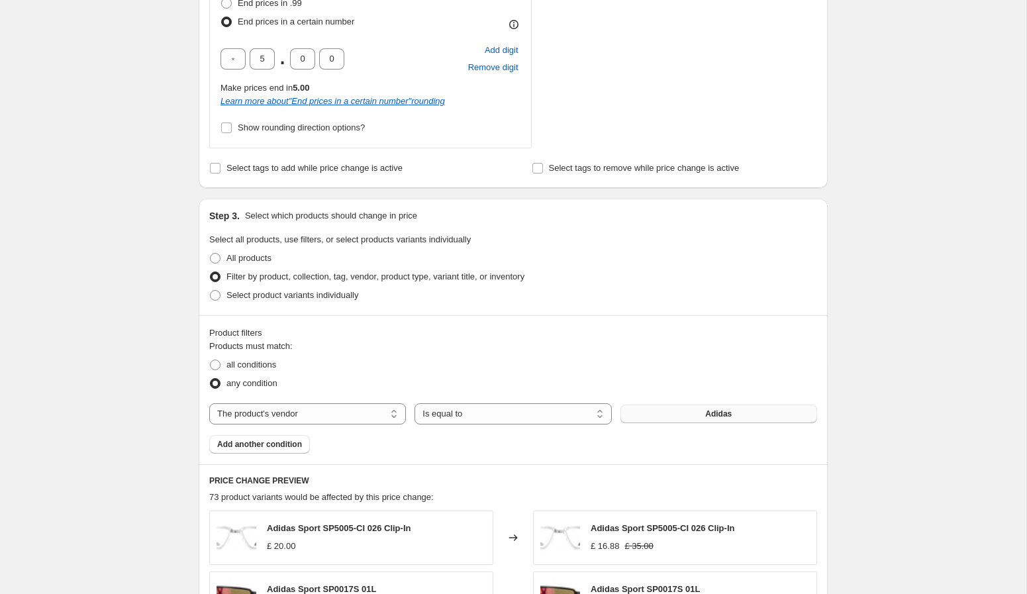
click at [646, 420] on button "Adidas" at bounding box center [718, 414] width 197 height 19
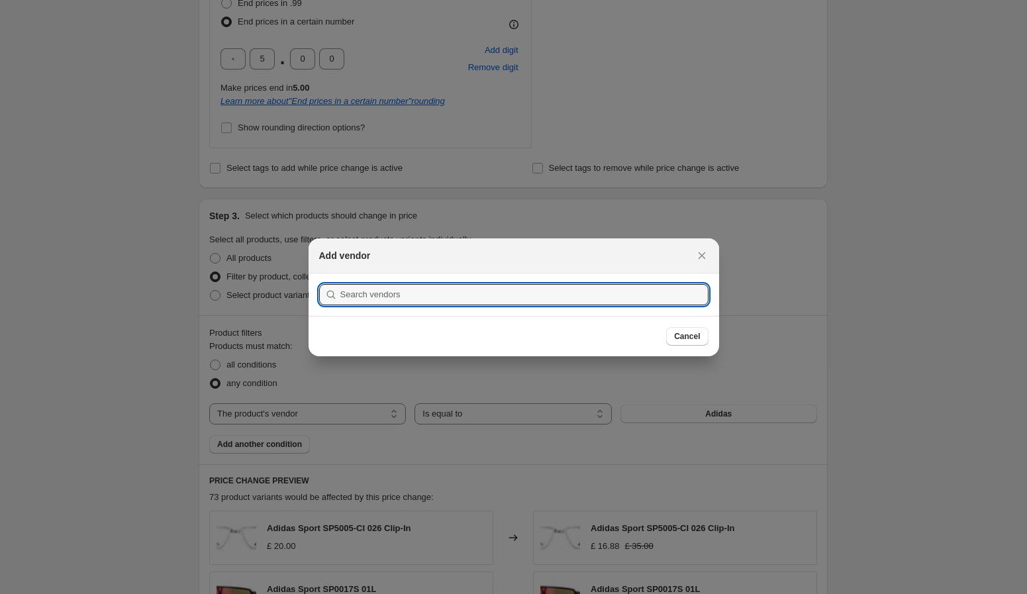
drag, startPoint x: 493, startPoint y: 295, endPoint x: 492, endPoint y: 274, distance: 21.2
click at [491, 293] on input ":r1k:" at bounding box center [524, 294] width 368 height 21
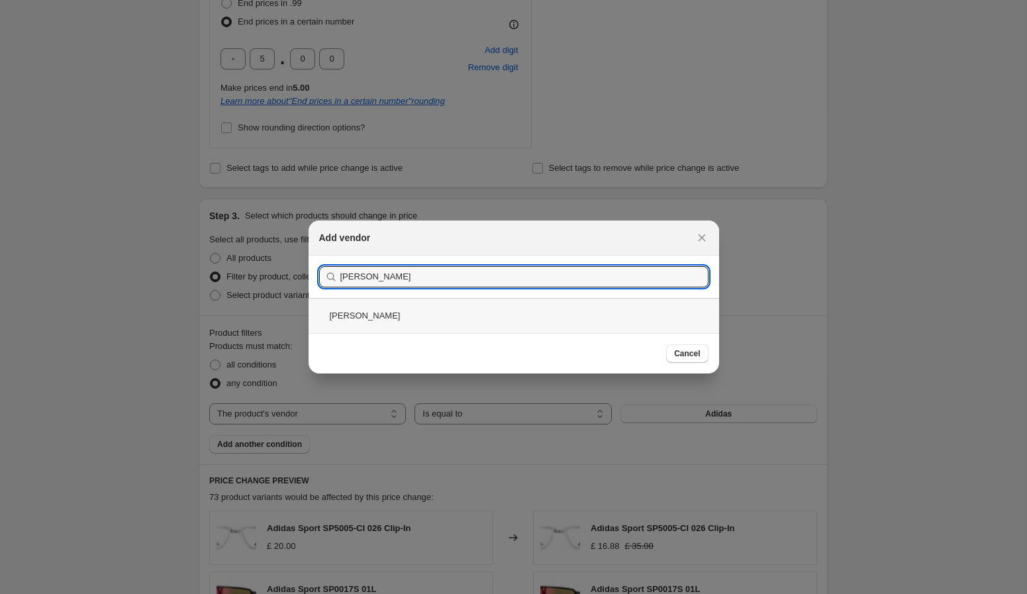
type input "[PERSON_NAME]"
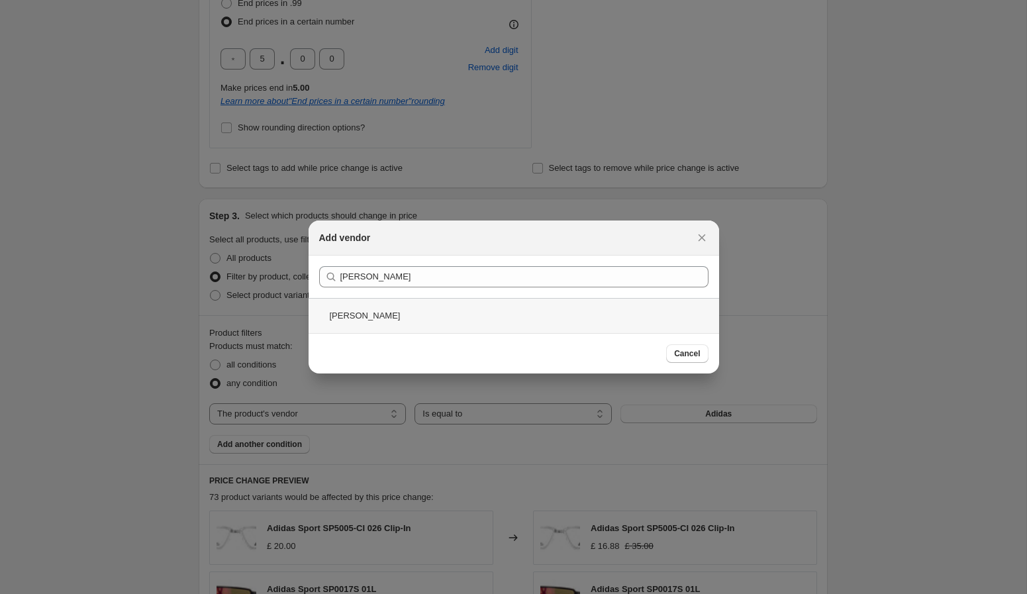
click at [453, 314] on div "[PERSON_NAME]" at bounding box center [514, 315] width 410 height 35
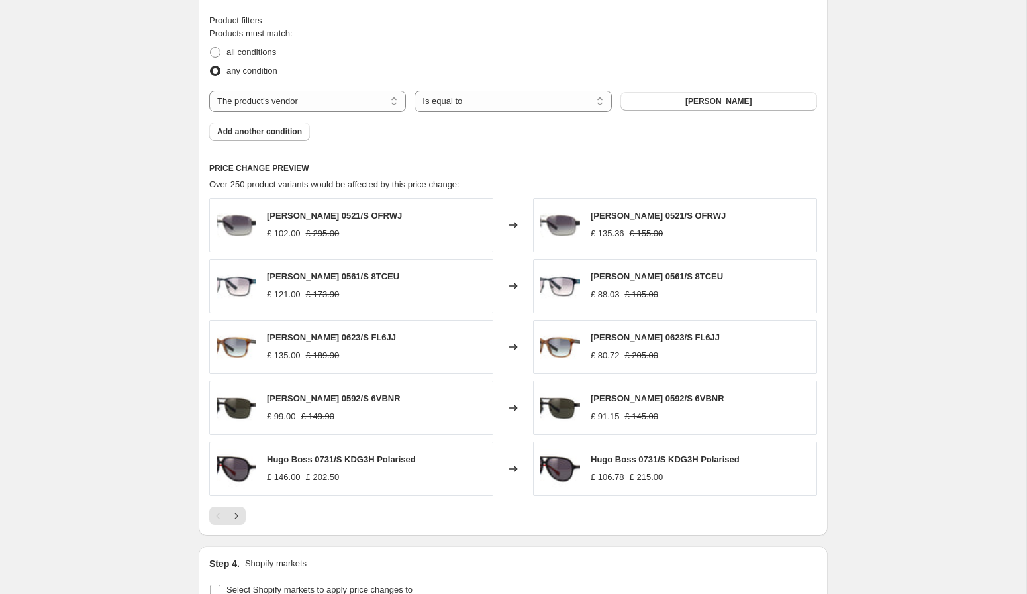
scroll to position [1014, 0]
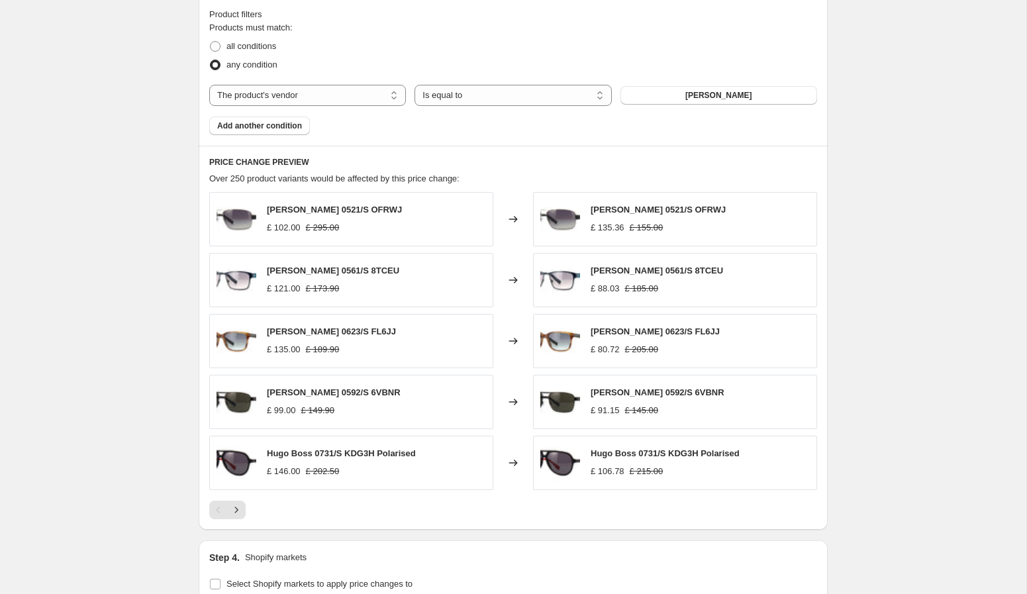
click at [572, 297] on img at bounding box center [560, 280] width 40 height 40
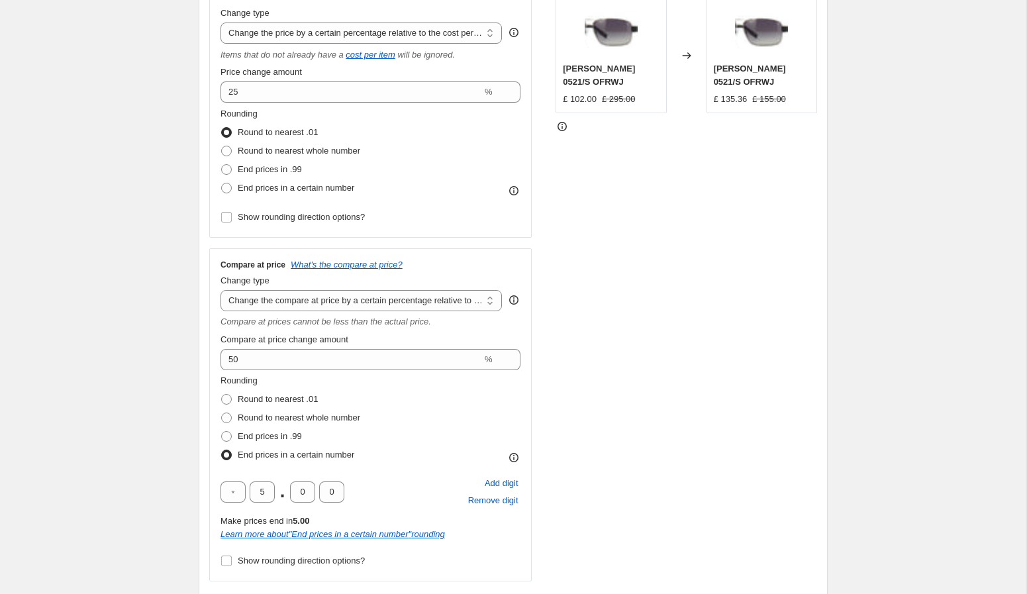
scroll to position [258, 0]
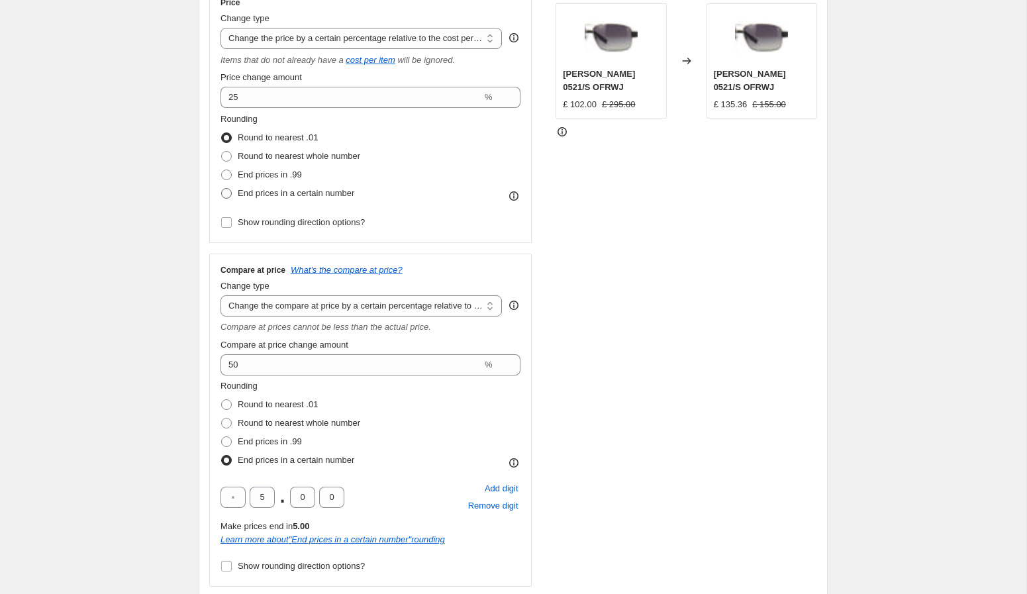
click at [323, 195] on span "End prices in a certain number" at bounding box center [296, 193] width 117 height 10
click at [222, 189] on input "End prices in a certain number" at bounding box center [221, 188] width 1 height 1
radio input "true"
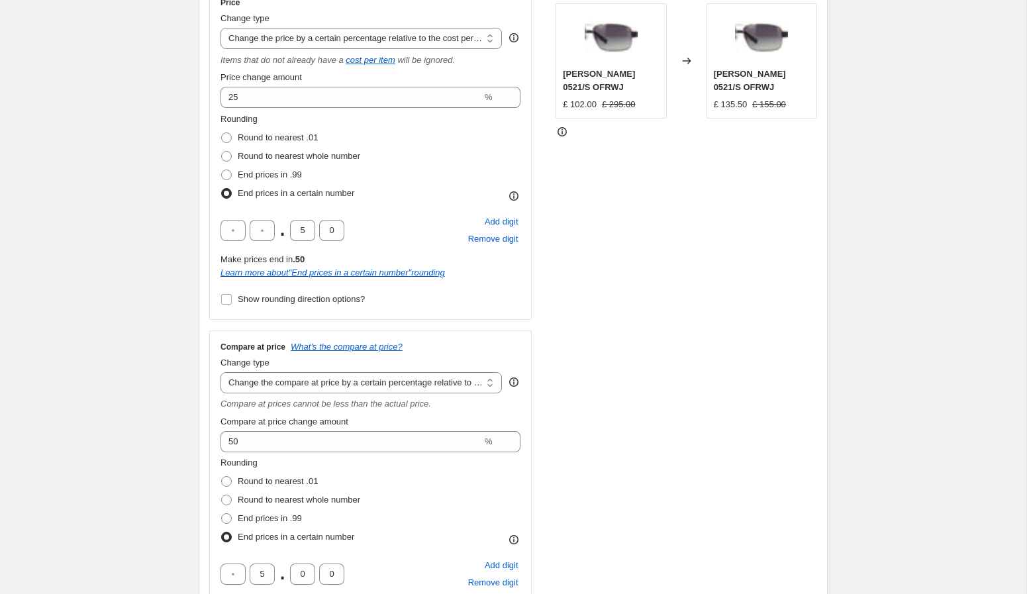
drag, startPoint x: 503, startPoint y: 237, endPoint x: 362, endPoint y: 216, distance: 141.9
click at [501, 237] on span "Remove digit" at bounding box center [493, 238] width 50 height 13
click at [236, 227] on input "text" at bounding box center [232, 230] width 25 height 21
type input "5"
type input "0"
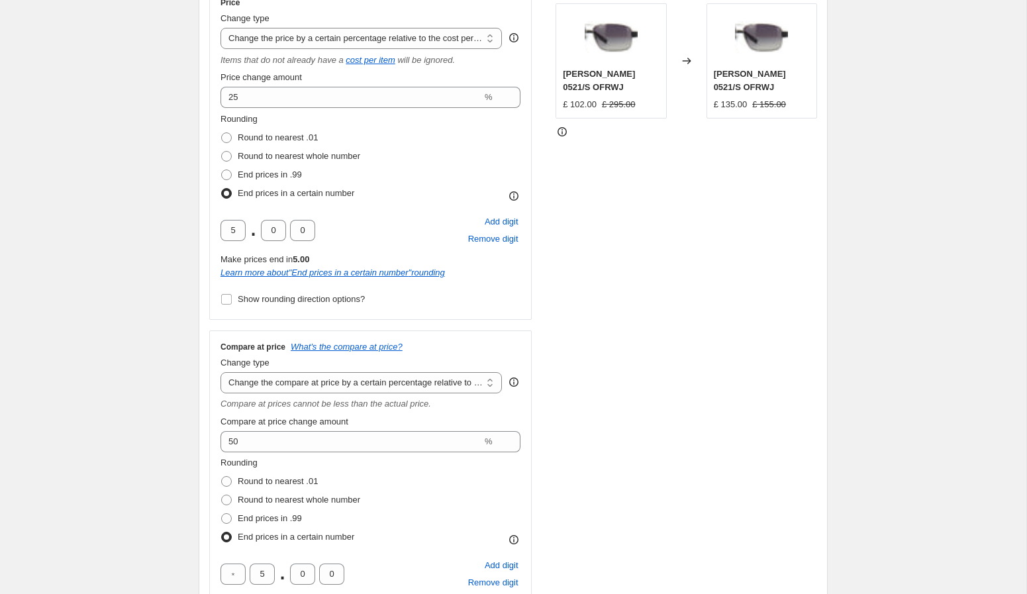
click at [676, 323] on div "STOREFRONT EXAMPLE [PERSON_NAME] 0521/S OFRWJ £ 102.00 £ 295.00 Changed to Hugo…" at bounding box center [686, 324] width 262 height 677
click at [675, 355] on div "STOREFRONT EXAMPLE [PERSON_NAME] 0521/S OFRWJ £ 102.00 £ 295.00 Changed to Hugo…" at bounding box center [686, 324] width 262 height 677
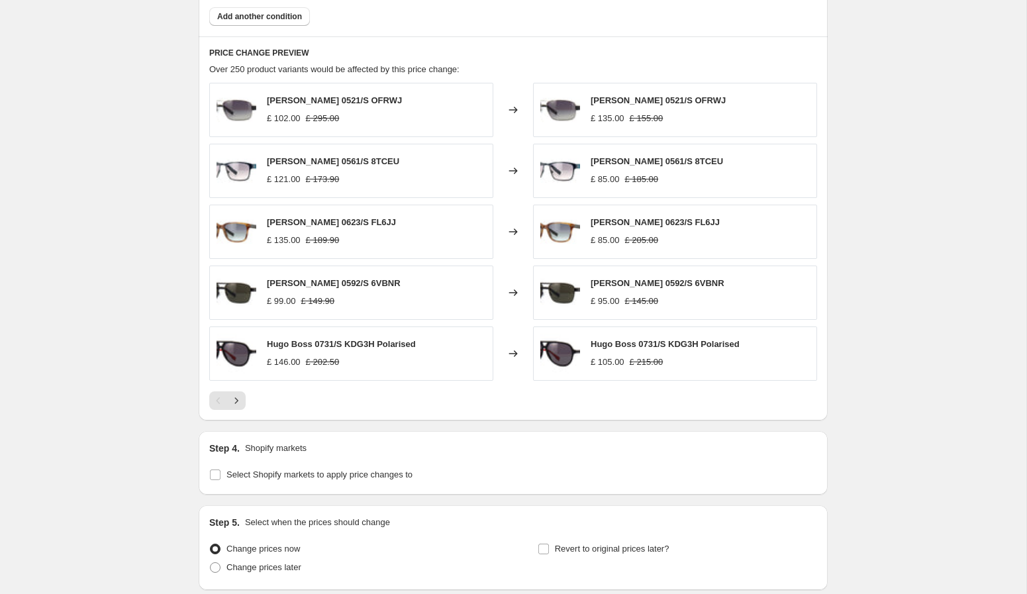
scroll to position [1215, 0]
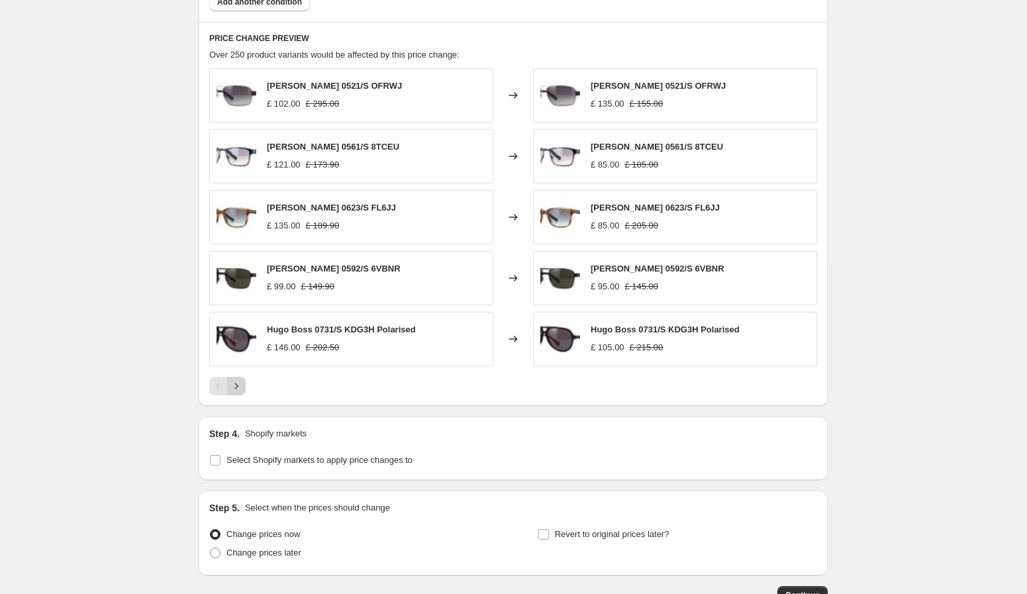
click at [240, 391] on icon "Next" at bounding box center [236, 385] width 13 height 13
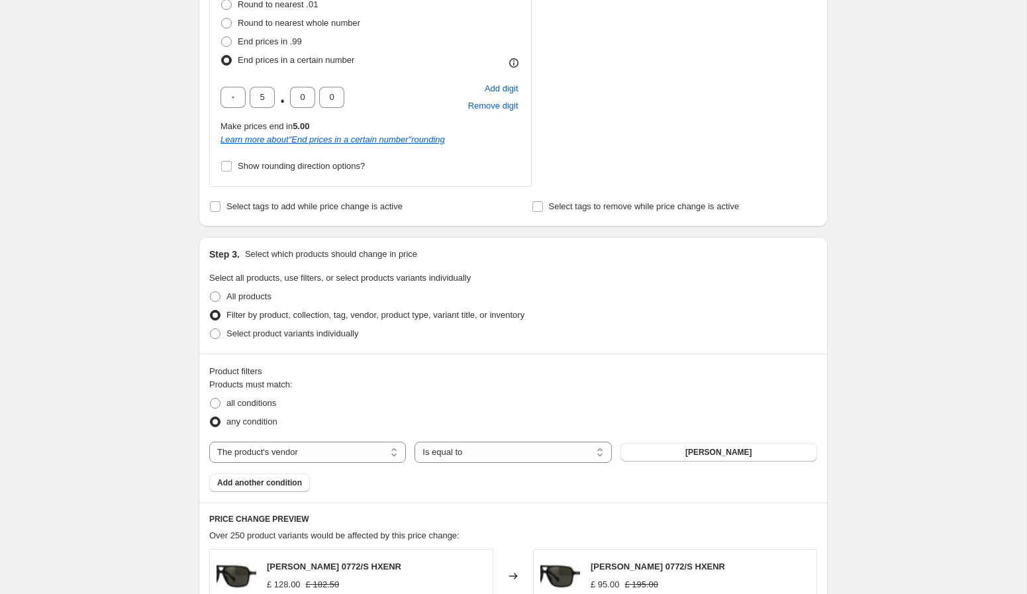
scroll to position [547, 0]
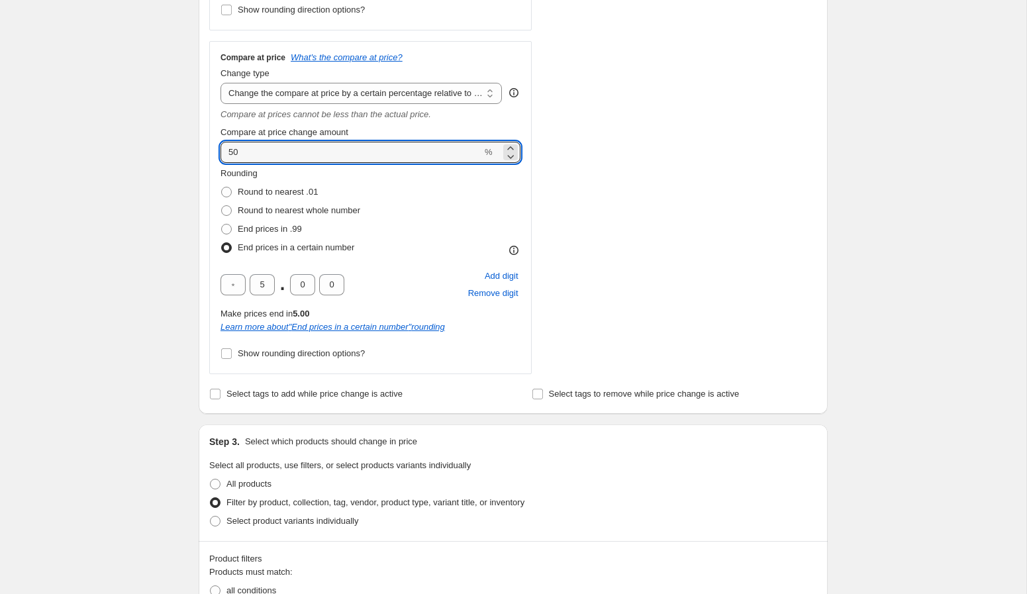
drag, startPoint x: 238, startPoint y: 150, endPoint x: 209, endPoint y: 150, distance: 29.1
click at [220, 150] on input "50" at bounding box center [351, 152] width 262 height 21
type input "60"
click at [694, 229] on div "STOREFRONT EXAMPLE [PERSON_NAME] 0772/S HXENR £ 128.00 £ 182.50 Changed to [PER…" at bounding box center [686, 35] width 262 height 677
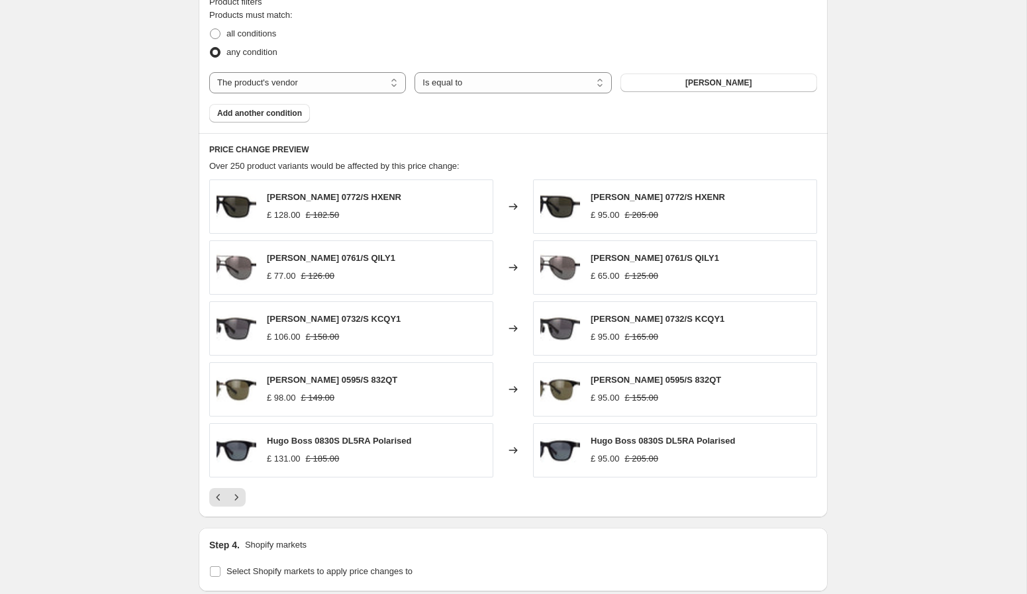
scroll to position [1154, 0]
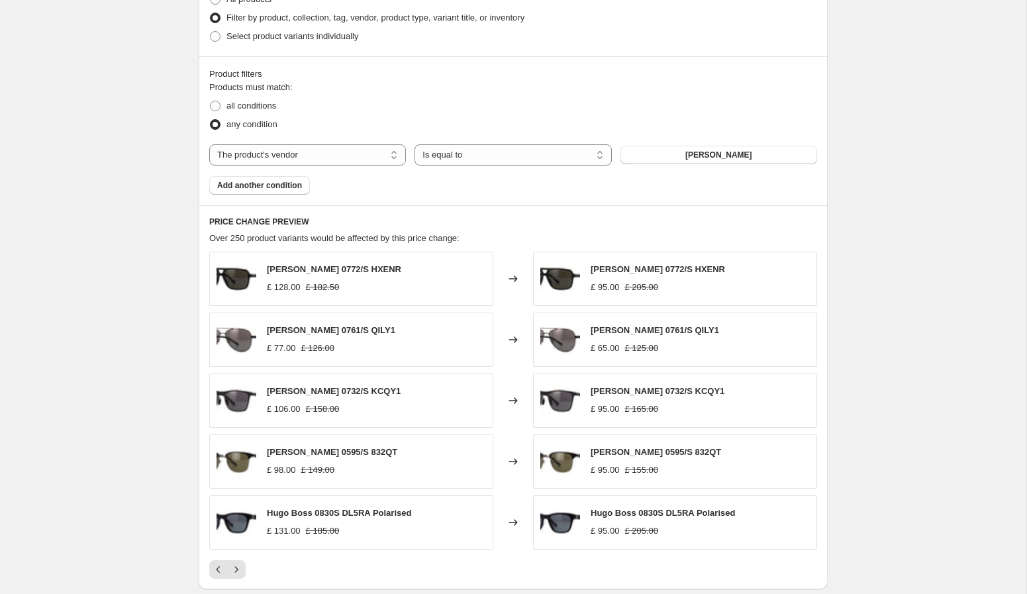
scroll to position [1050, 0]
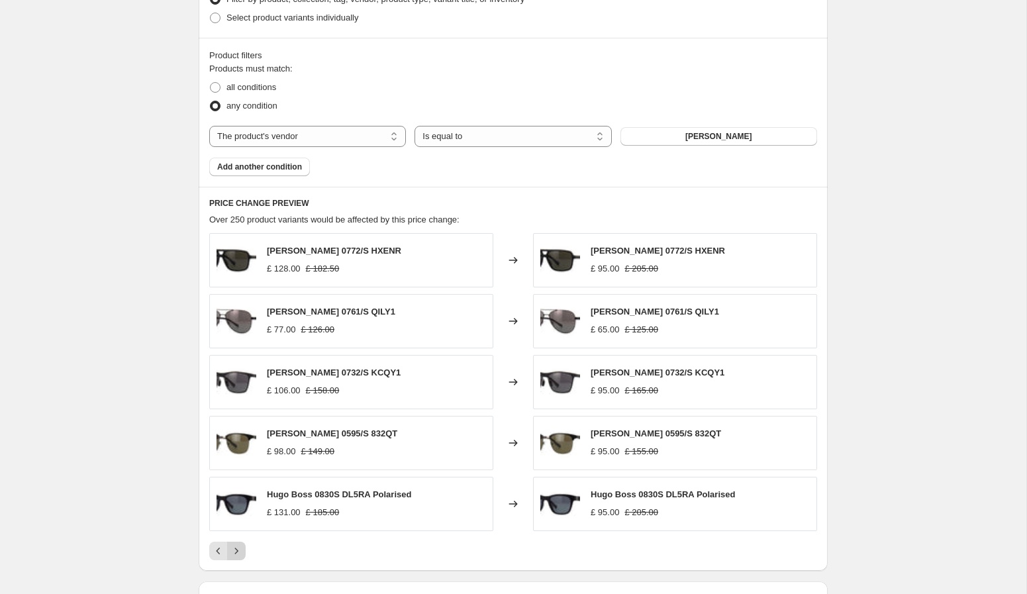
click at [237, 548] on icon "Next" at bounding box center [236, 550] width 13 height 13
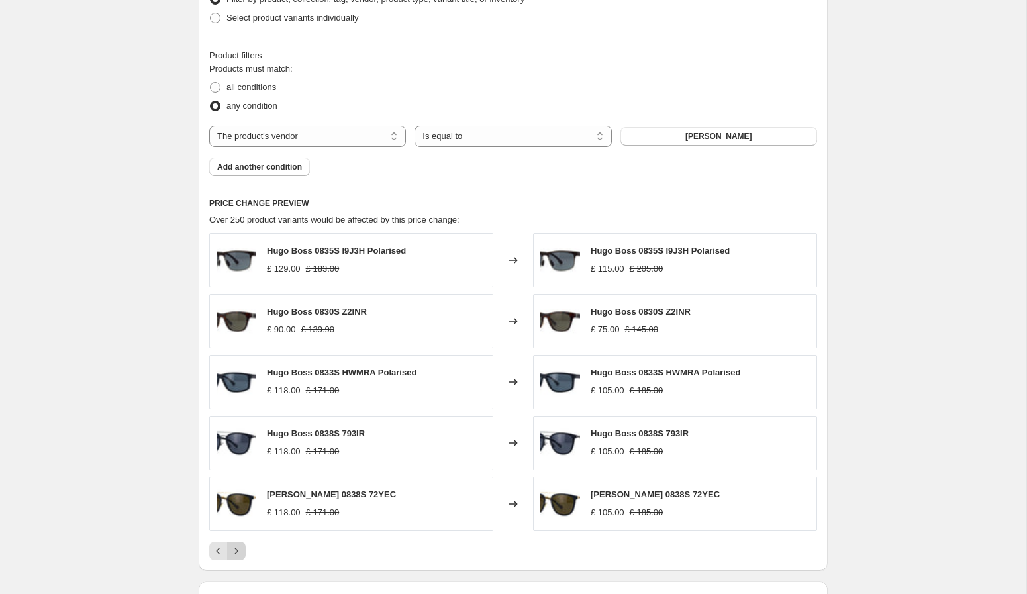
click at [237, 548] on icon "Next" at bounding box center [236, 550] width 13 height 13
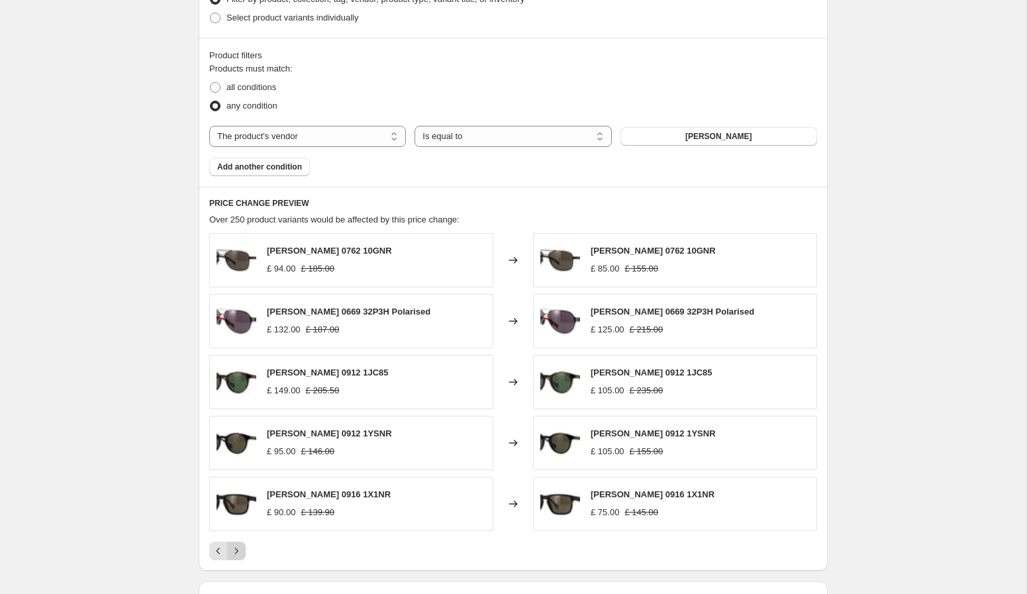
click at [237, 548] on icon "Next" at bounding box center [236, 550] width 13 height 13
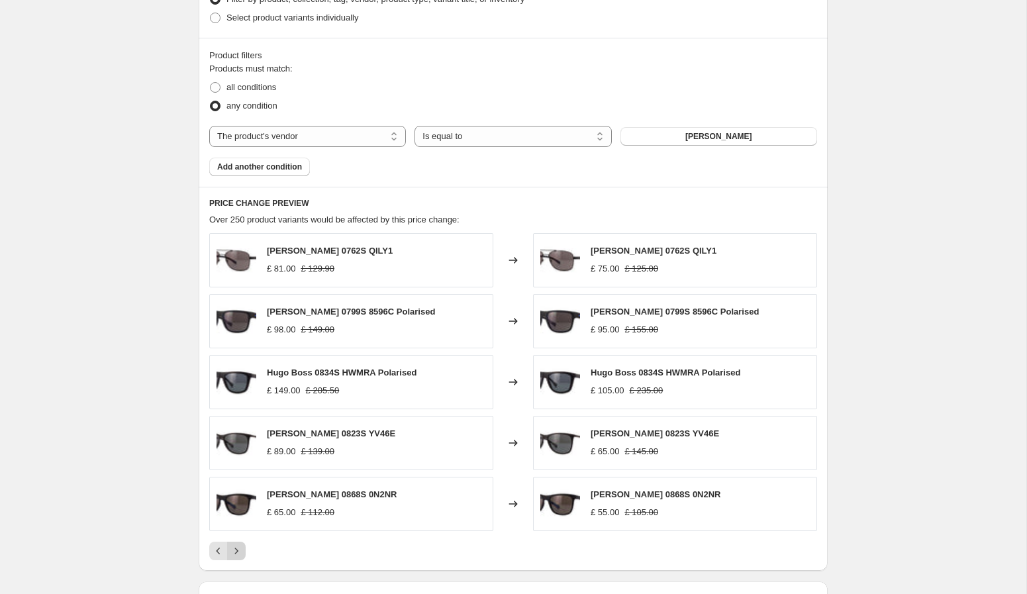
click at [237, 548] on icon "Next" at bounding box center [236, 550] width 13 height 13
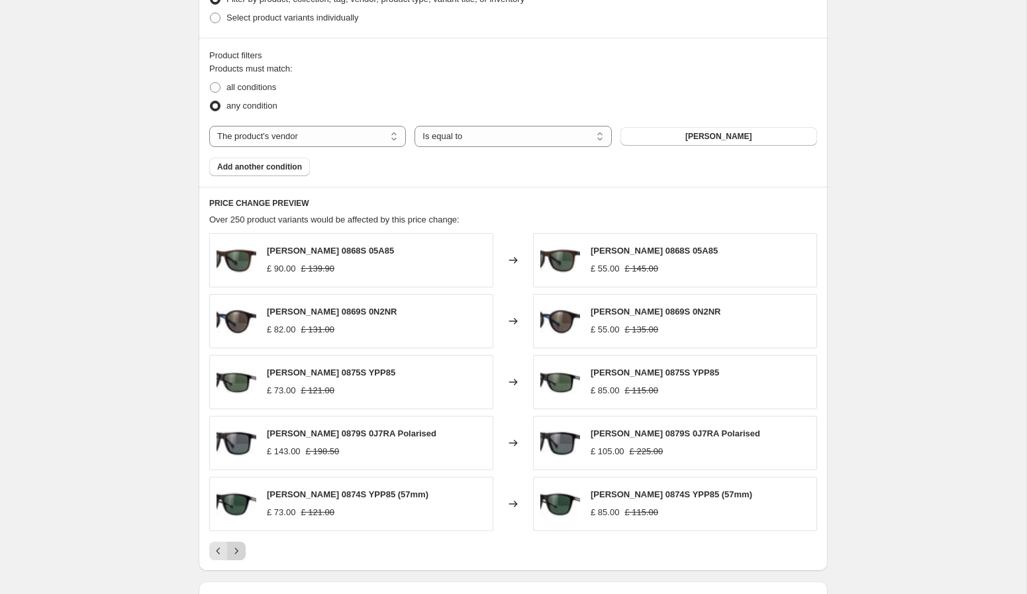
click at [237, 548] on icon "Next" at bounding box center [236, 550] width 13 height 13
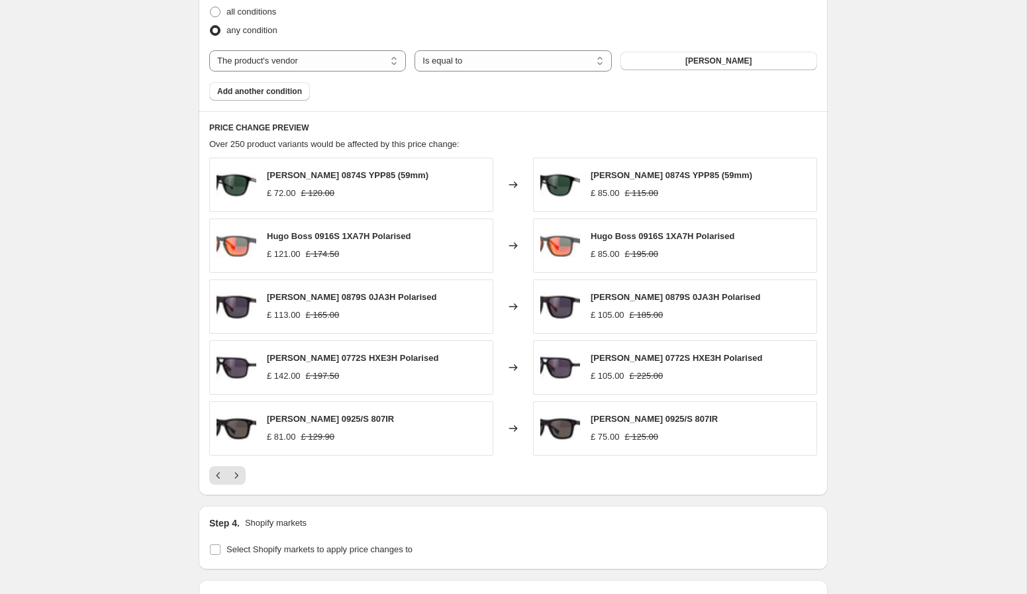
scroll to position [1306, 0]
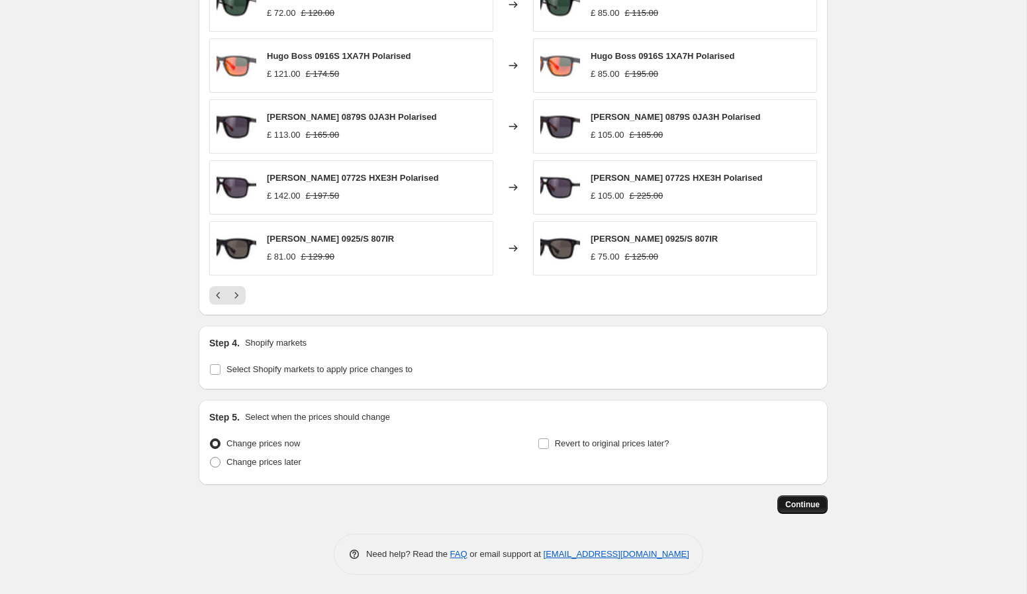
click at [803, 505] on span "Continue" at bounding box center [802, 504] width 34 height 11
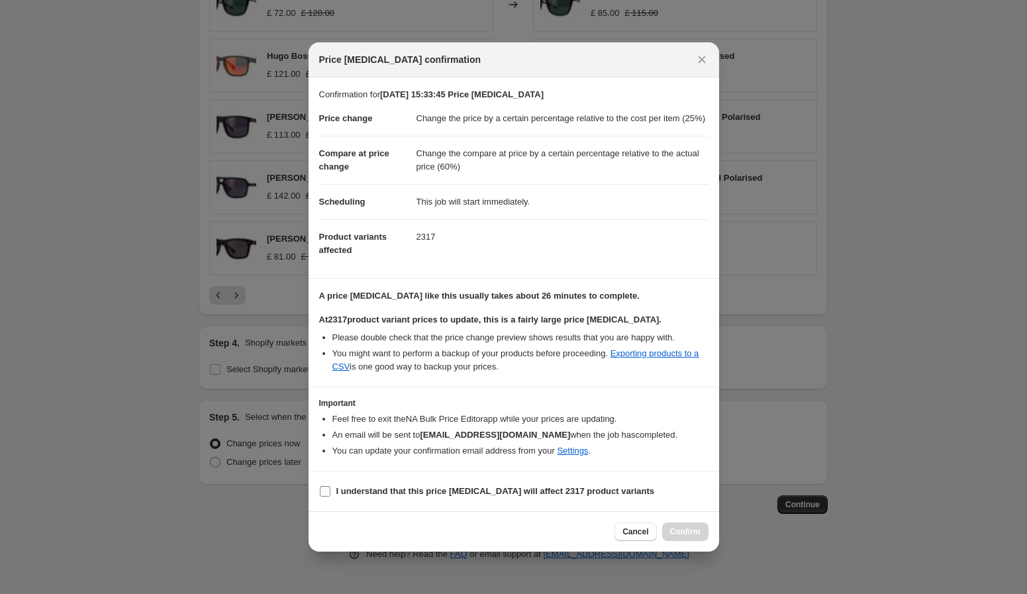
click at [320, 497] on input "I understand that this price [MEDICAL_DATA] will affect 2317 product variants" at bounding box center [325, 491] width 11 height 11
checkbox input "true"
click at [677, 534] on span "Confirm" at bounding box center [685, 531] width 30 height 11
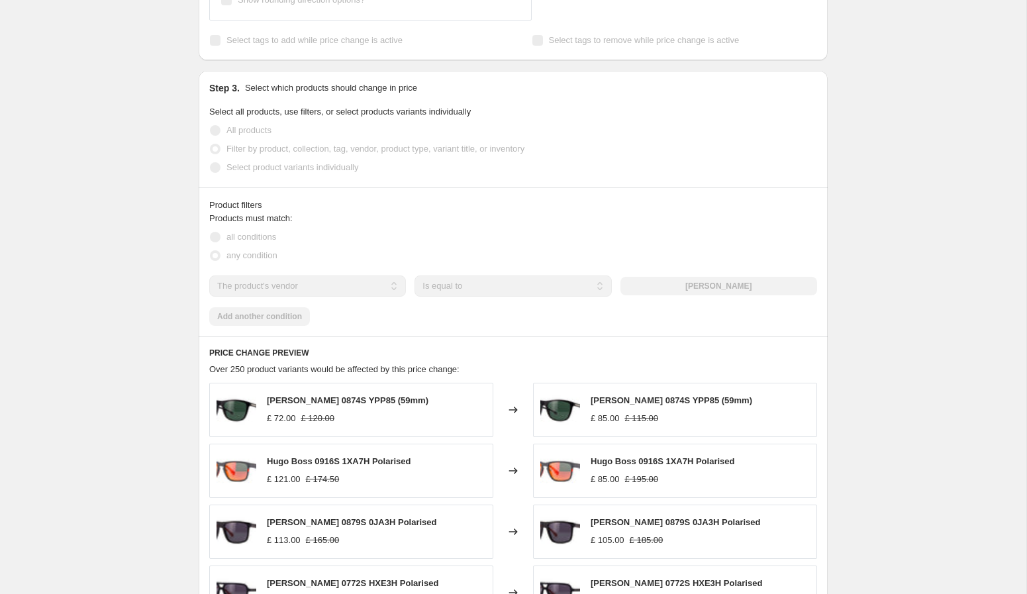
scroll to position [996, 0]
